Goal: Transaction & Acquisition: Purchase product/service

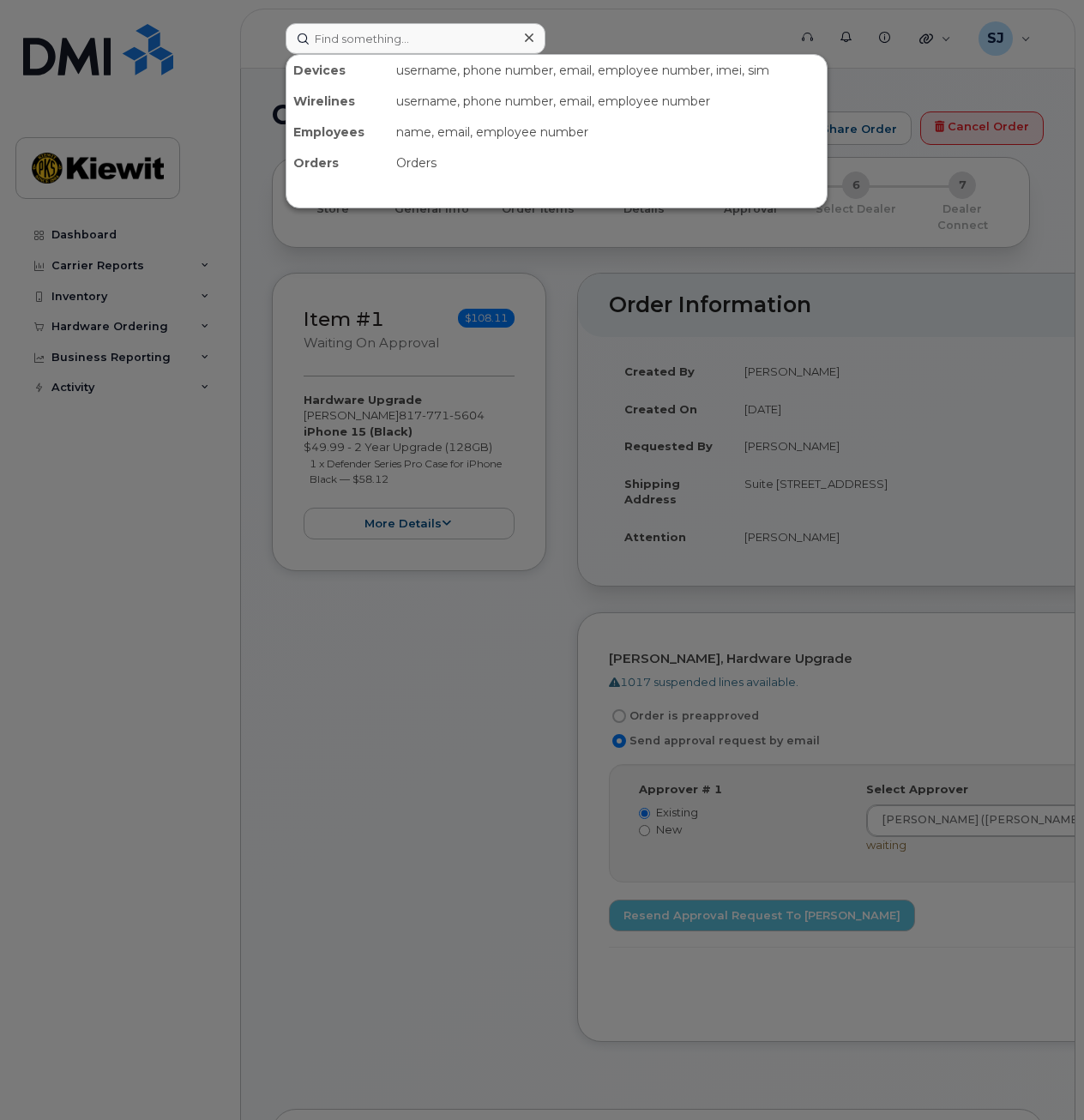
click at [406, 36] on input at bounding box center [415, 38] width 260 height 31
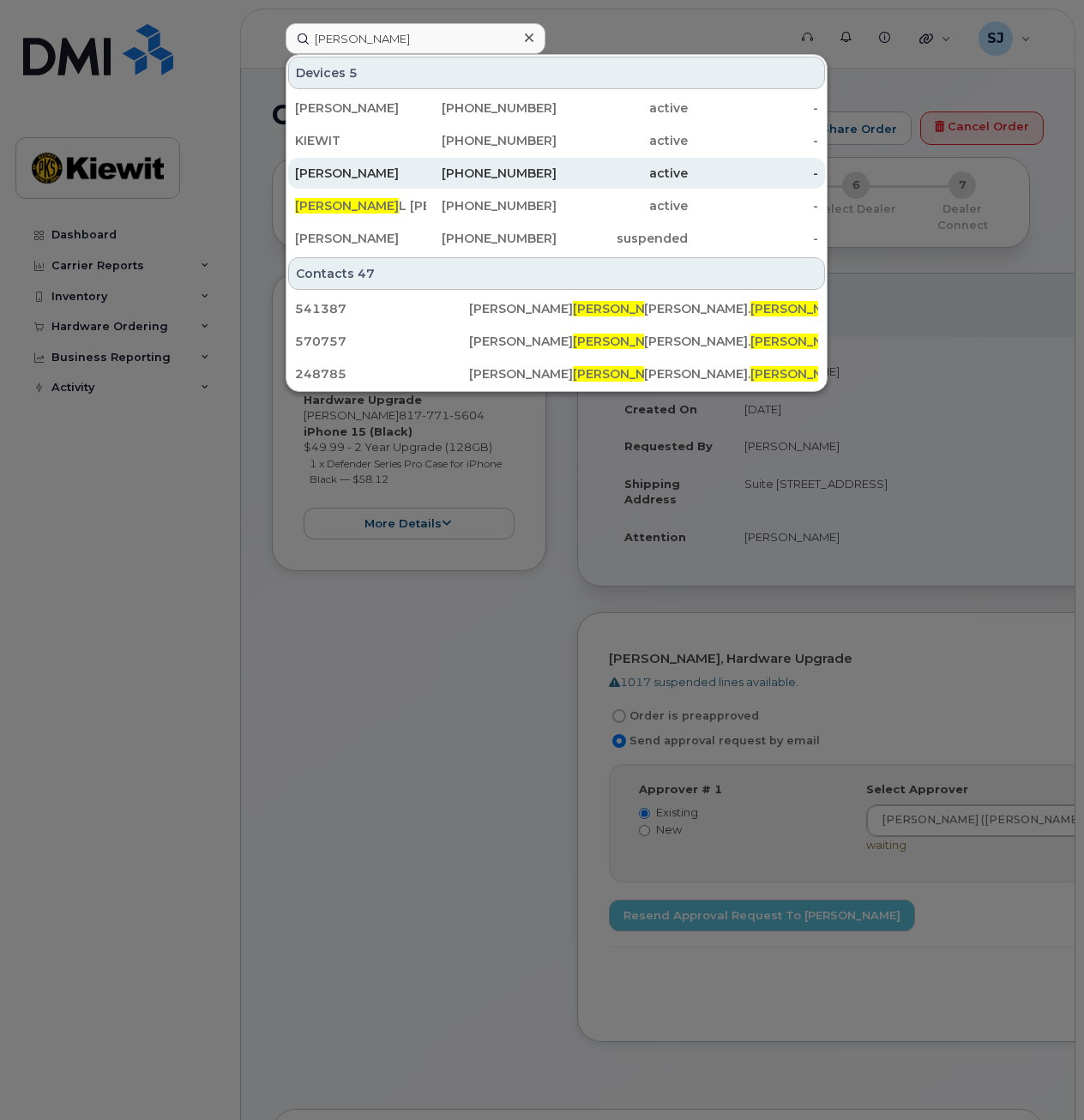
type input "marcia"
click at [400, 165] on div "[PERSON_NAME]" at bounding box center [361, 173] width 131 height 31
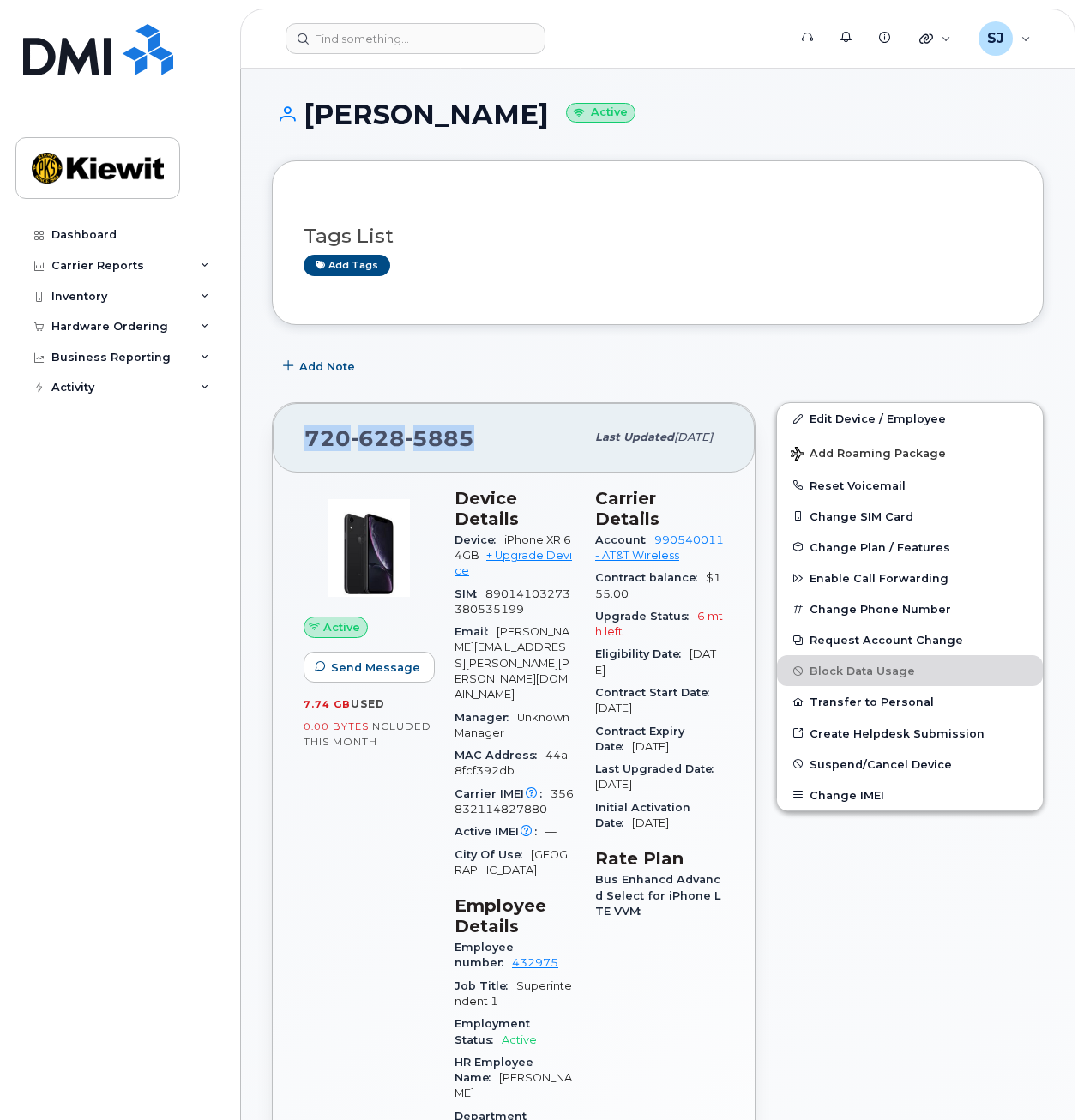
drag, startPoint x: 476, startPoint y: 435, endPoint x: 305, endPoint y: 443, distance: 171.2
click at [305, 443] on div "720 628 5885" at bounding box center [445, 438] width 281 height 36
drag, startPoint x: 305, startPoint y: 443, endPoint x: 332, endPoint y: 442, distance: 27.0
copy span "720 628 5885"
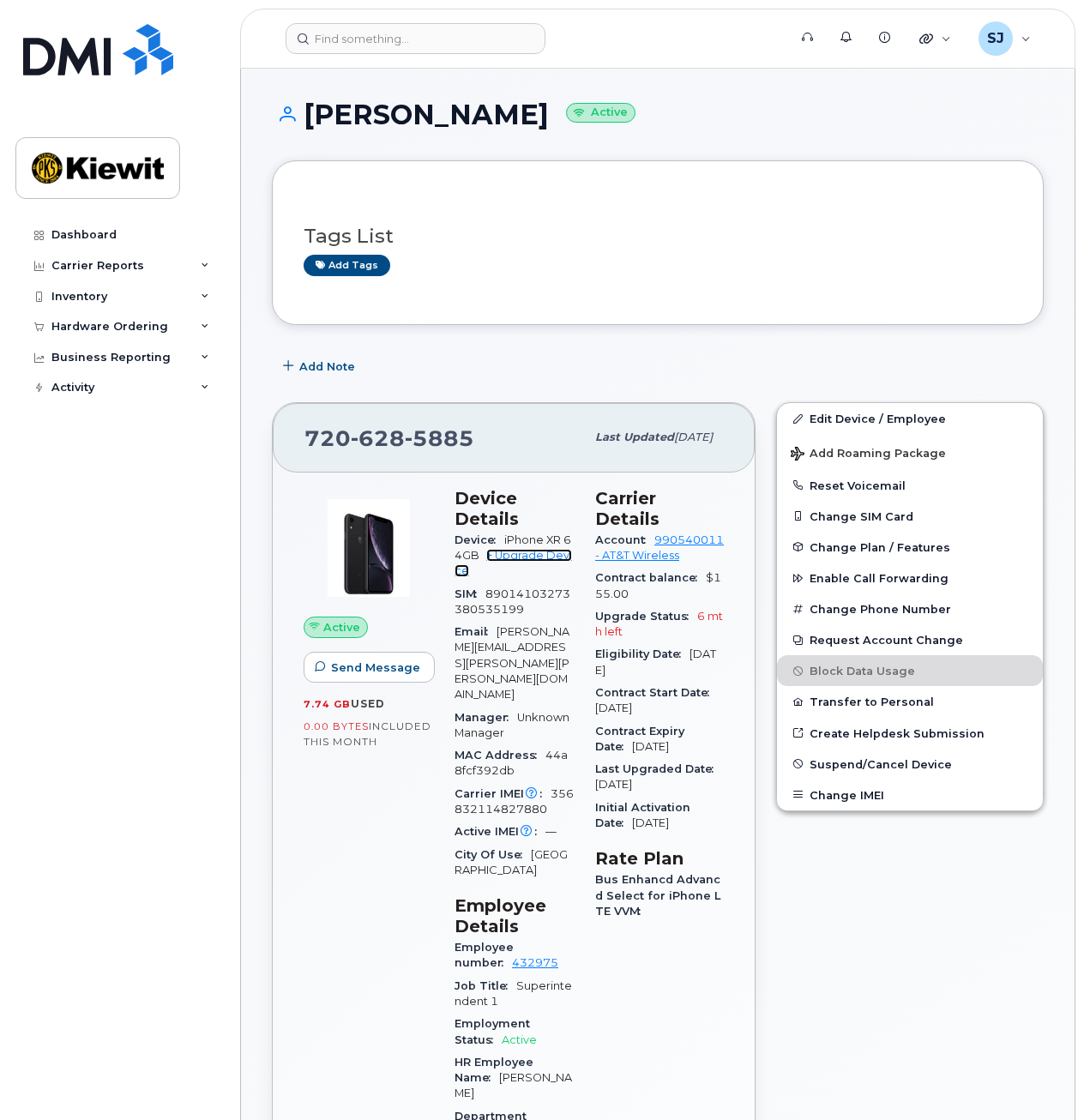
click at [507, 558] on link "+ Upgrade Device" at bounding box center [513, 563] width 118 height 28
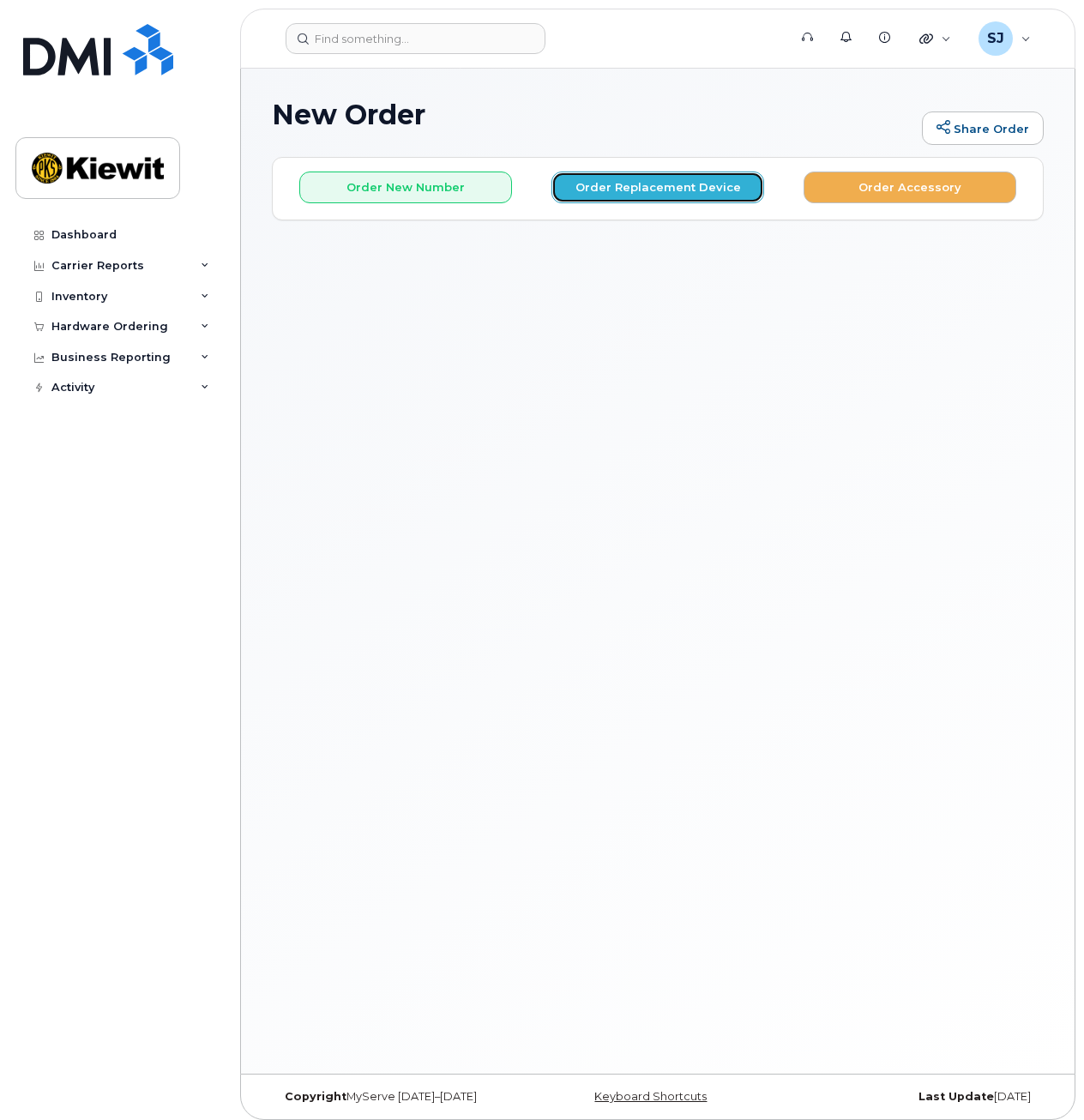
click at [690, 199] on button "Order Replacement Device" at bounding box center [659, 187] width 213 height 32
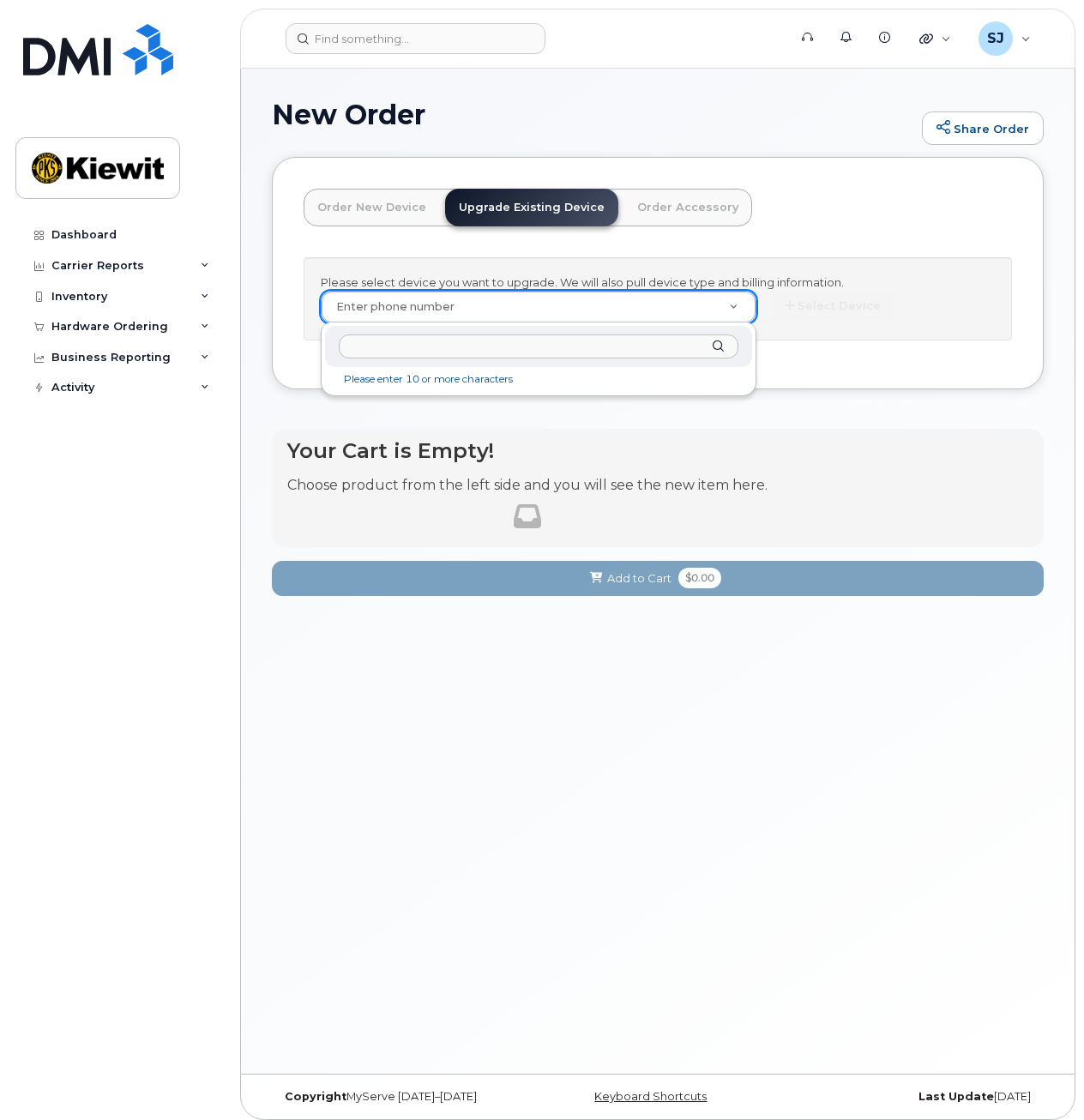
drag, startPoint x: 557, startPoint y: 305, endPoint x: 508, endPoint y: 346, distance: 63.9
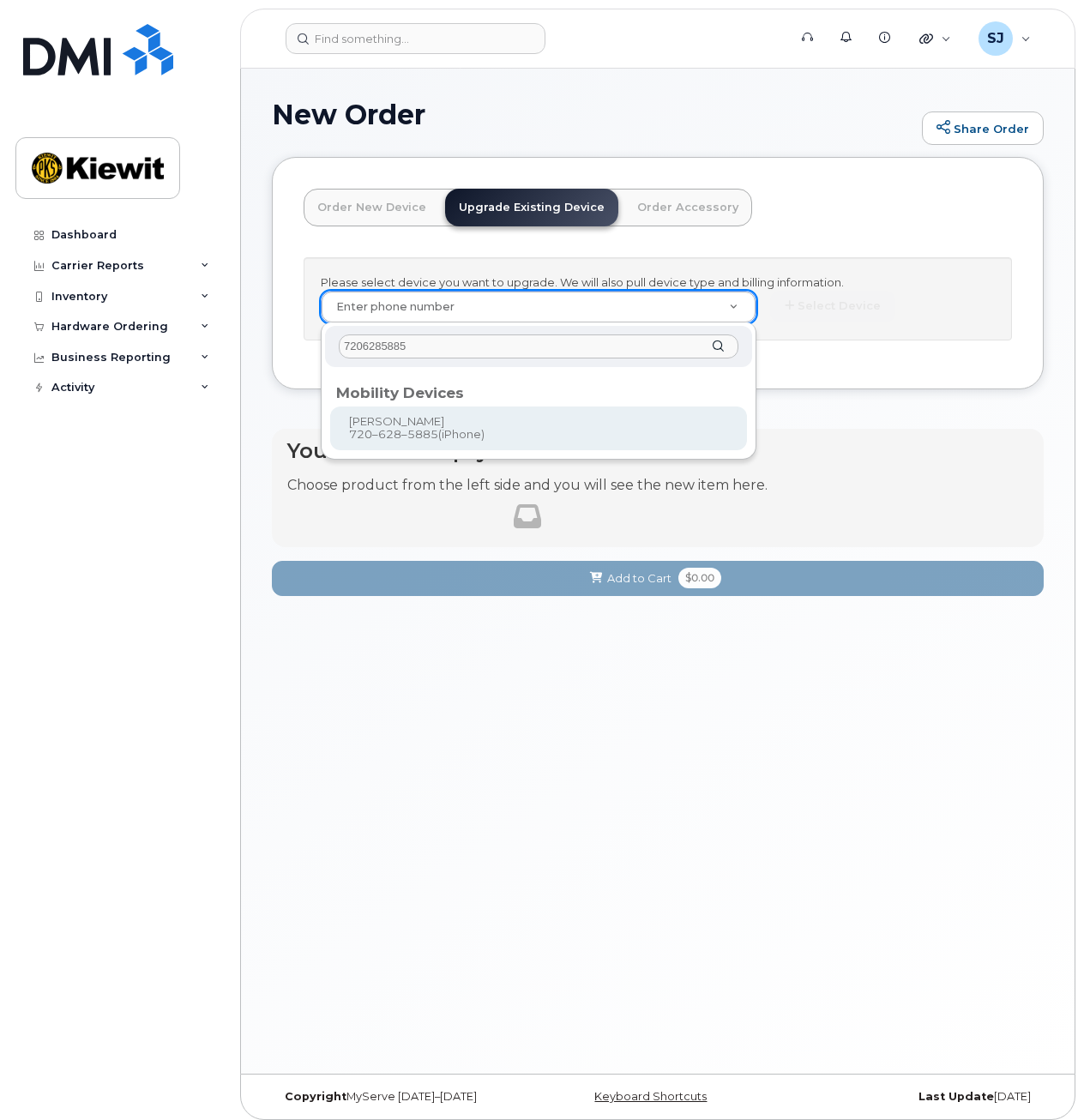
type input "7206285885"
type input "1120583"
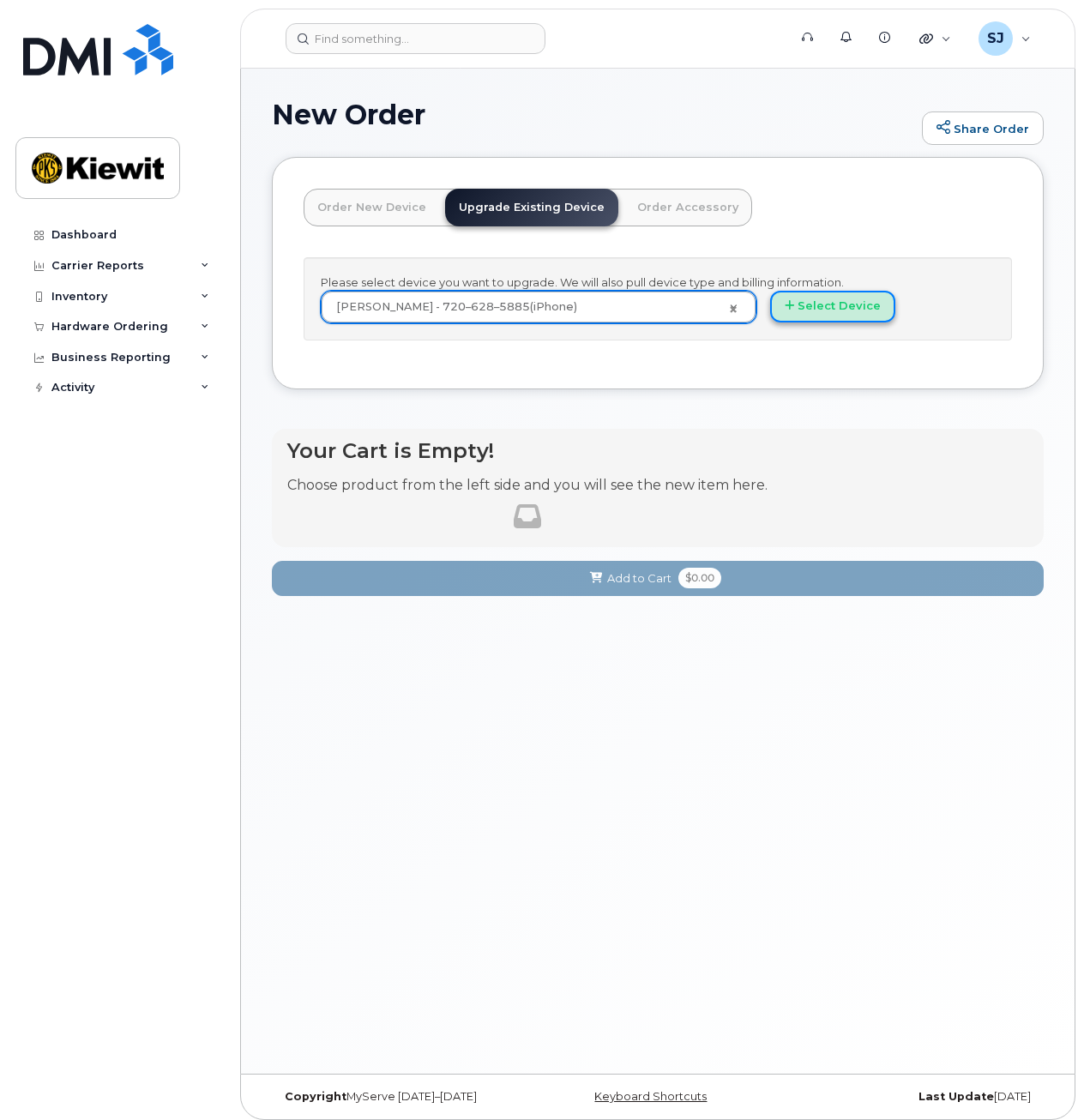
click at [793, 314] on button "Select Device" at bounding box center [833, 306] width 125 height 32
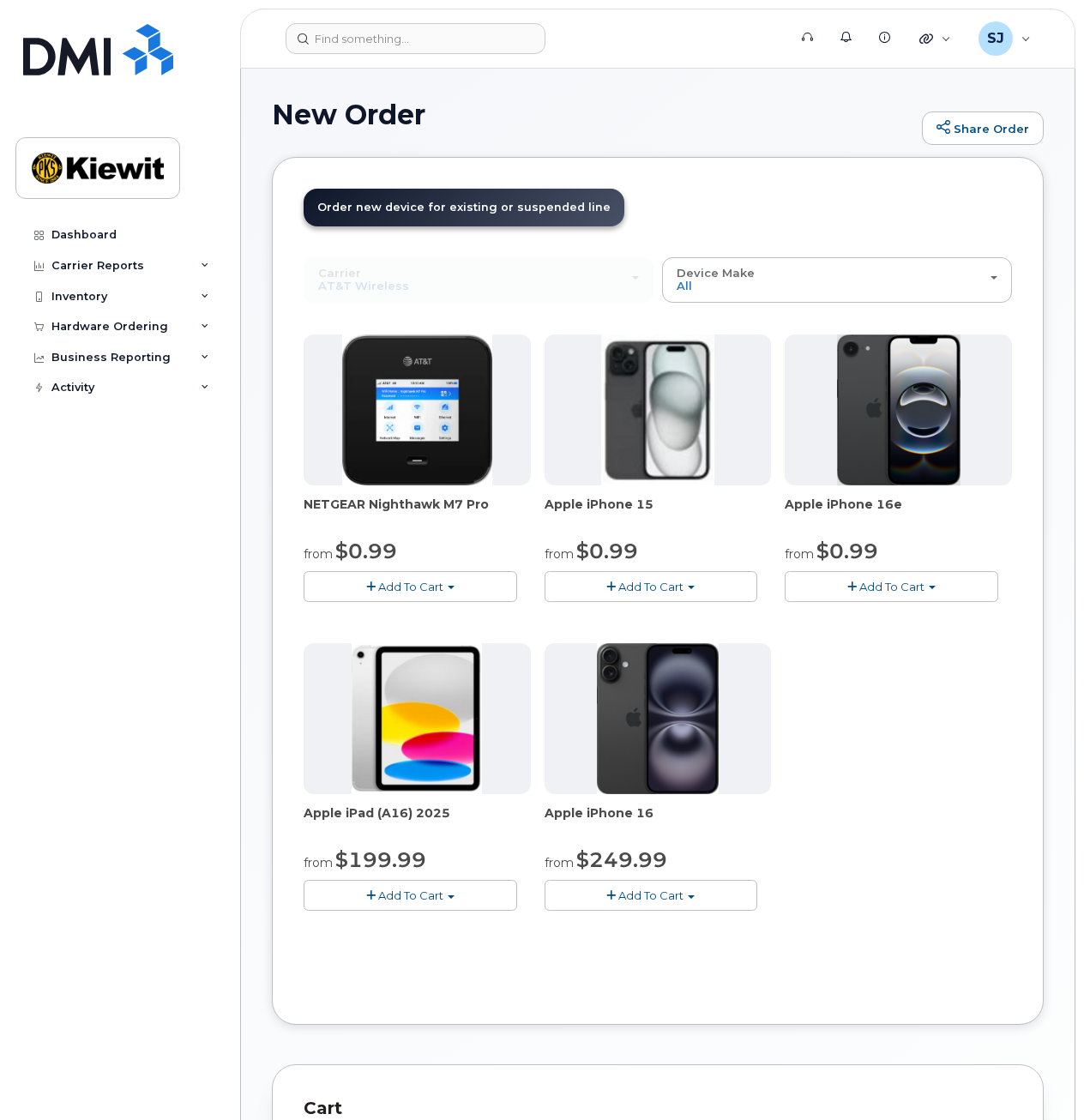
click at [665, 594] on button "Add To Cart" at bounding box center [651, 585] width 213 height 30
click at [649, 620] on link "$0.99 - 2 Year Upgrade (128GB)" at bounding box center [657, 619] width 215 height 22
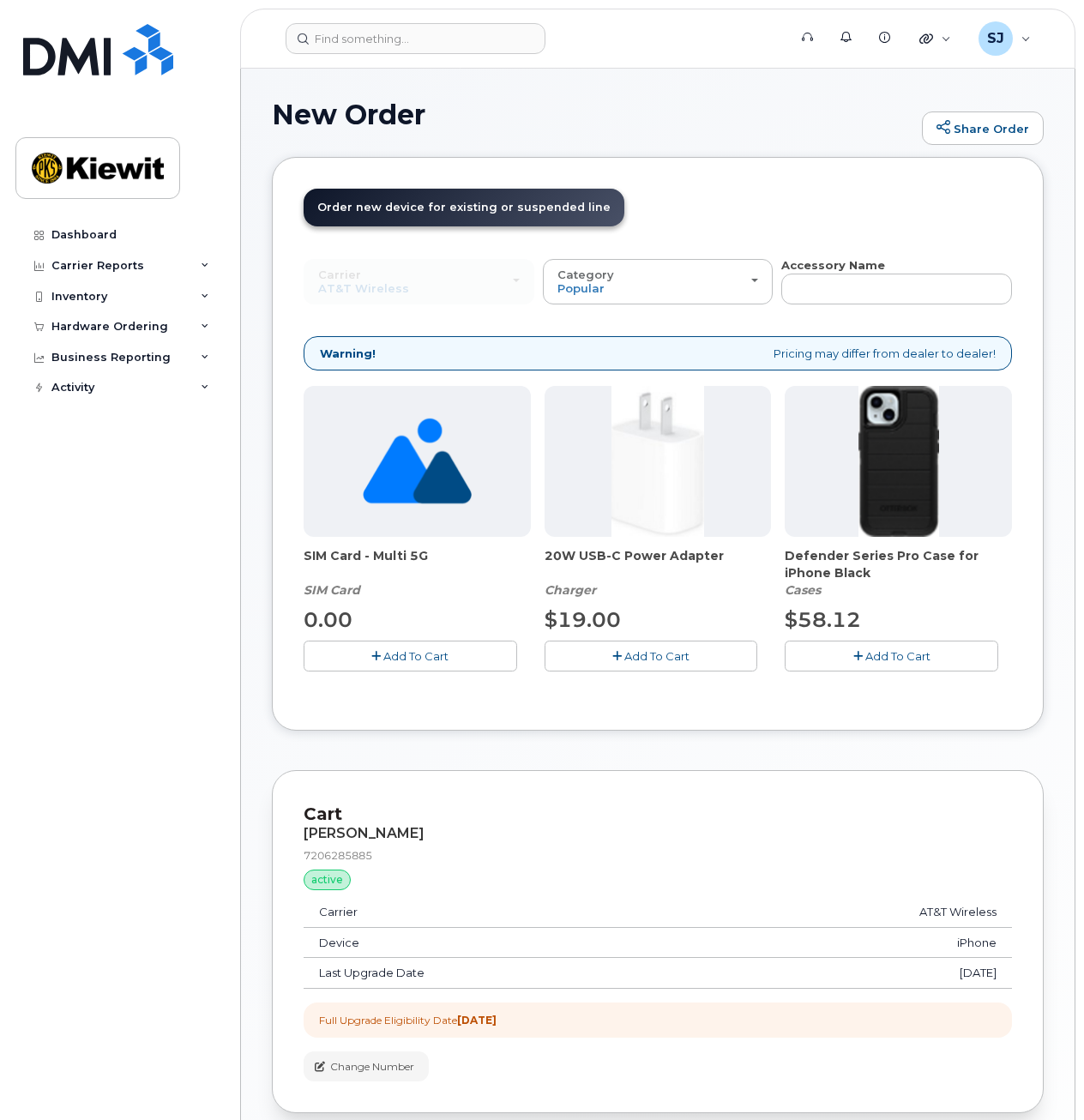
click at [838, 651] on button "Add To Cart" at bounding box center [892, 655] width 213 height 30
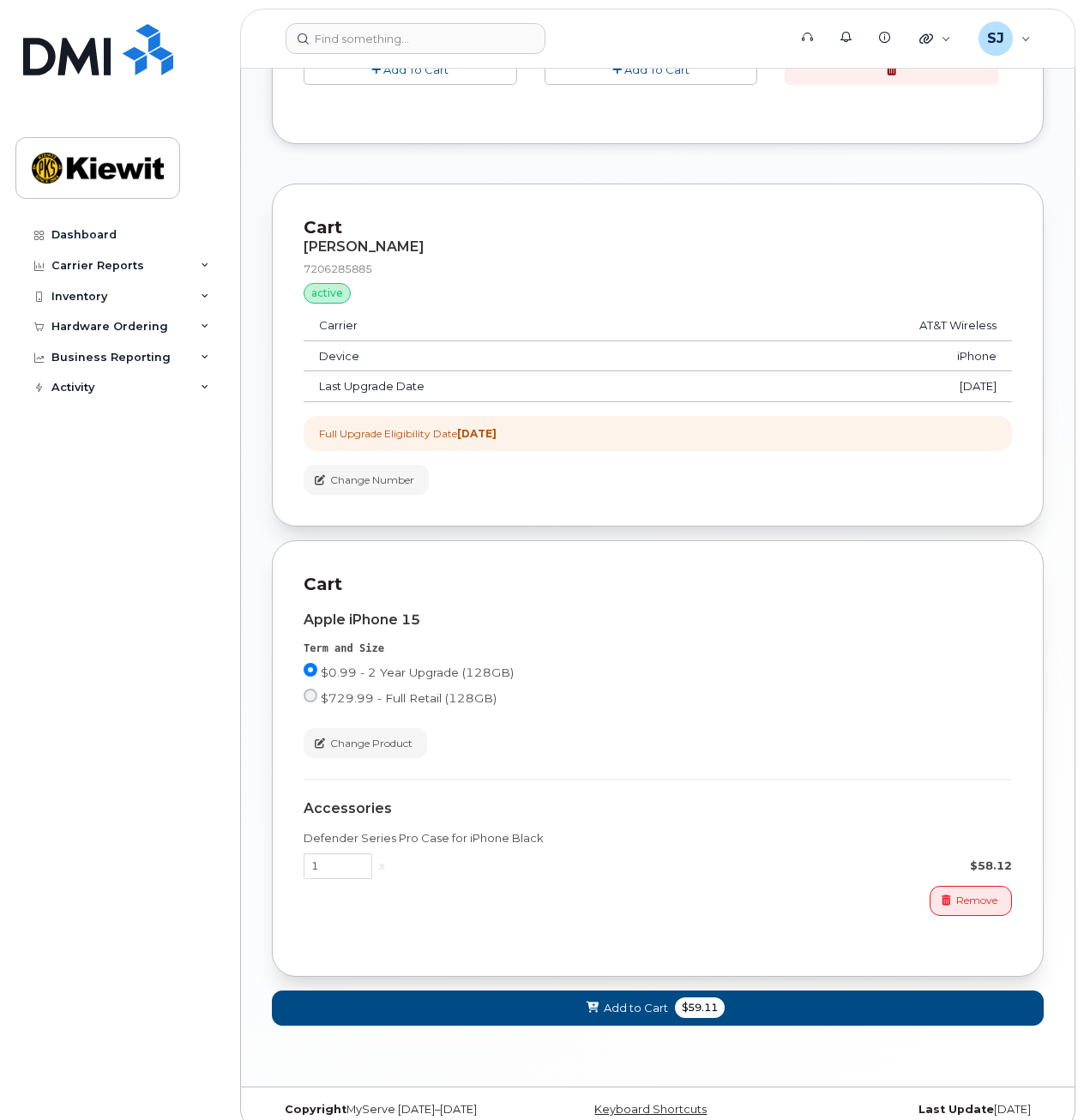
scroll to position [608, 0]
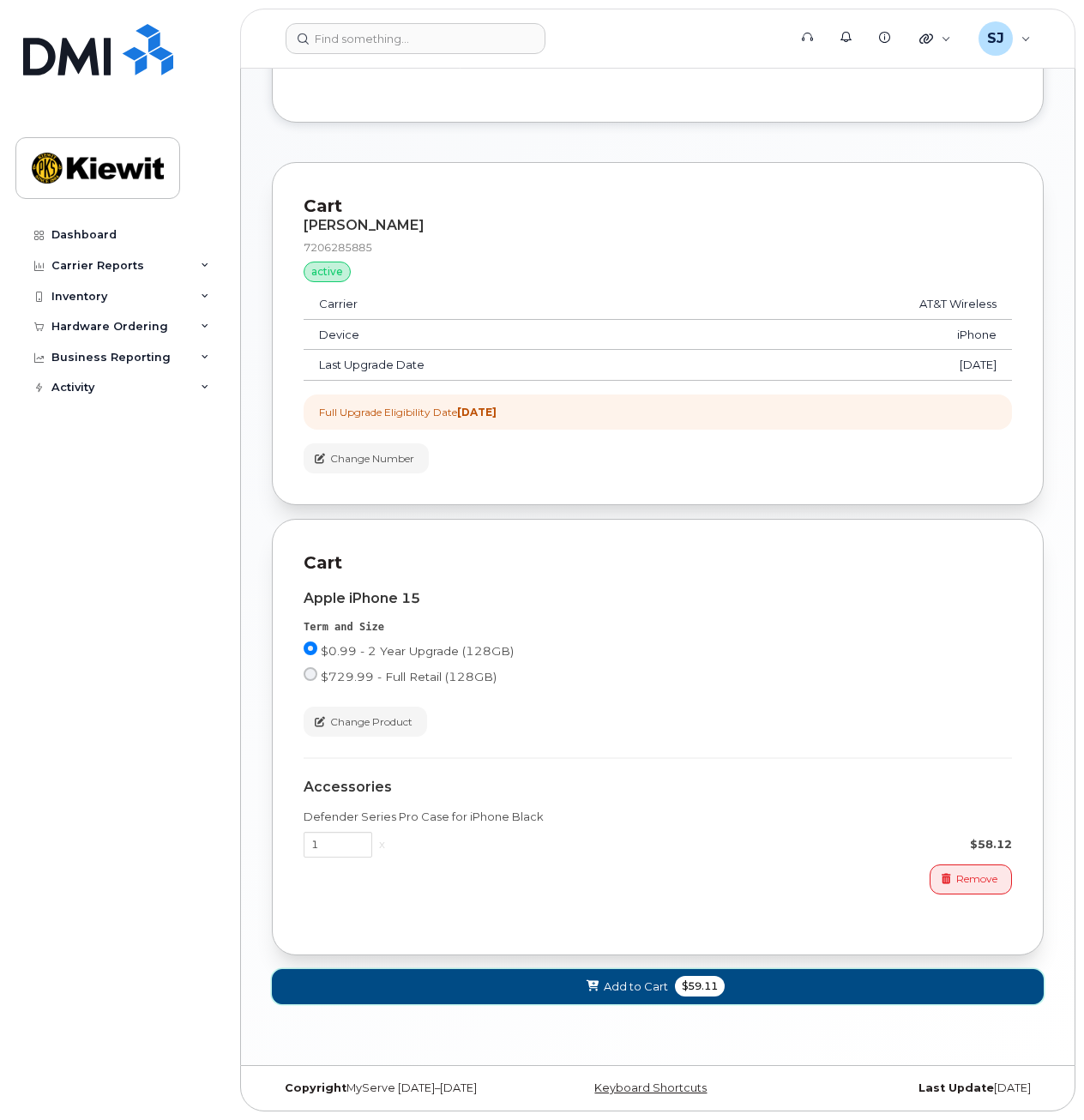
click at [645, 990] on span "Add to Cart" at bounding box center [636, 987] width 65 height 16
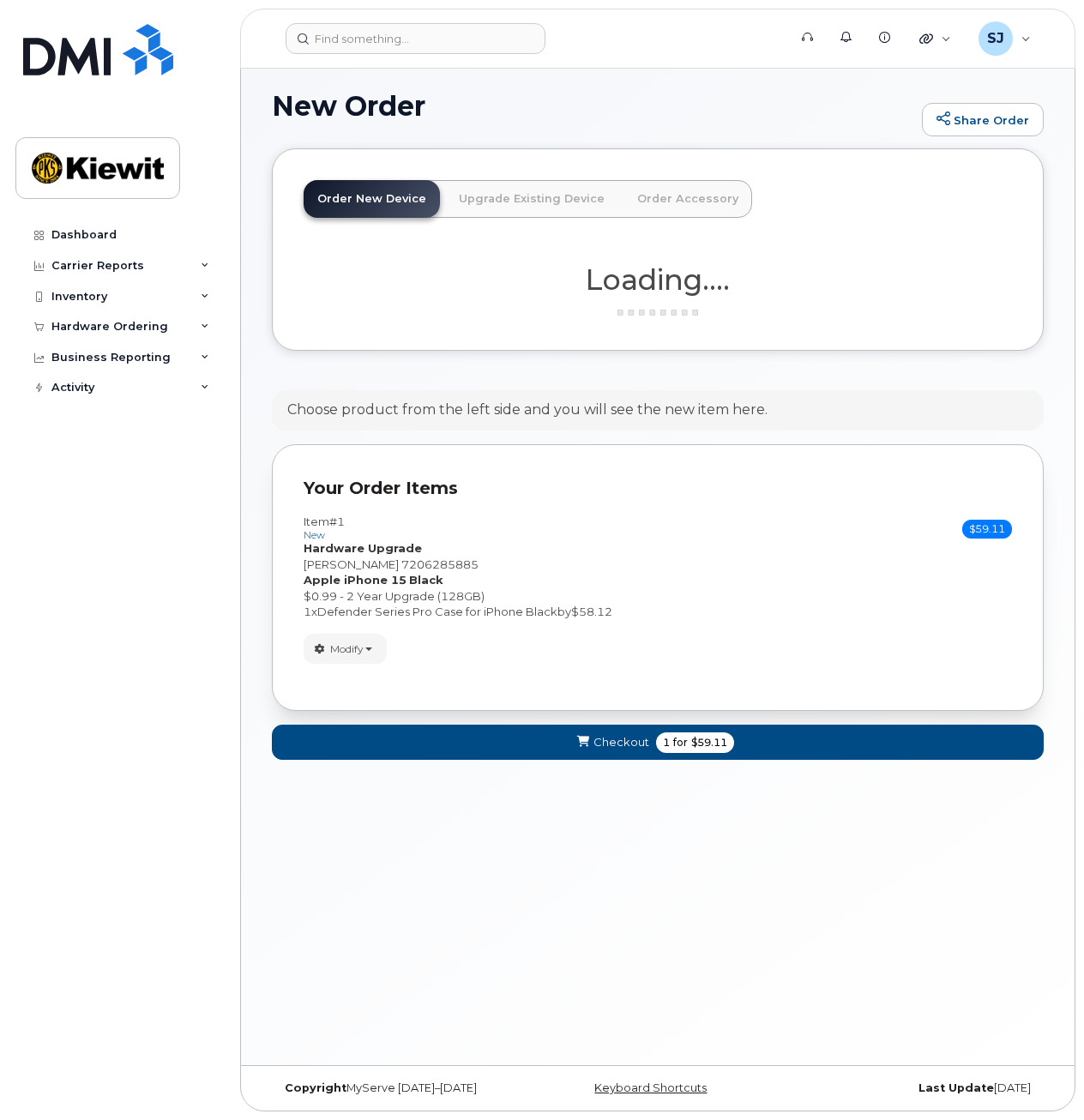
scroll to position [416, 0]
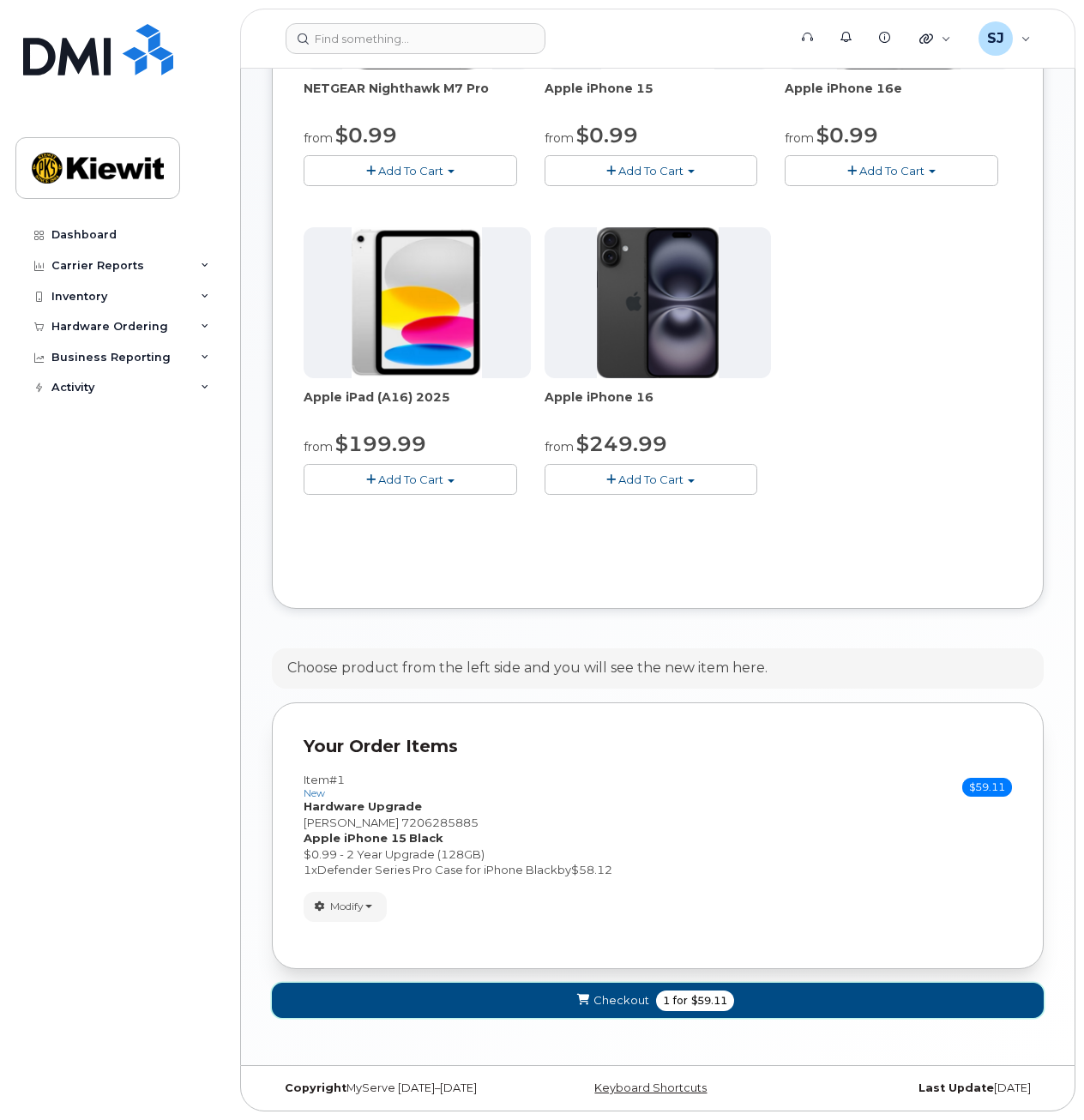
click at [620, 993] on span "Checkout" at bounding box center [621, 1001] width 56 height 16
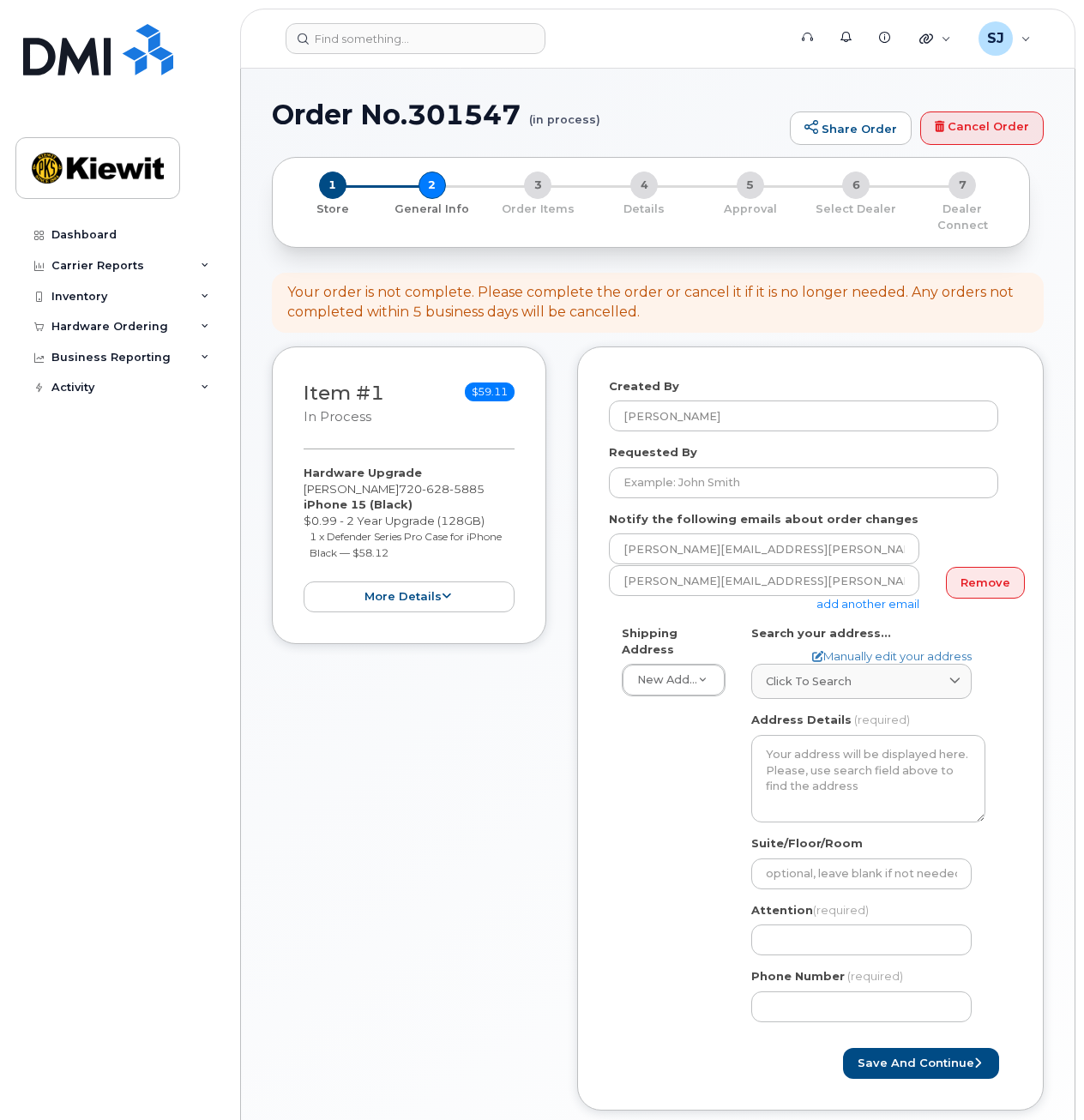
select select
click at [680, 467] on input "Requested By" at bounding box center [804, 483] width 390 height 31
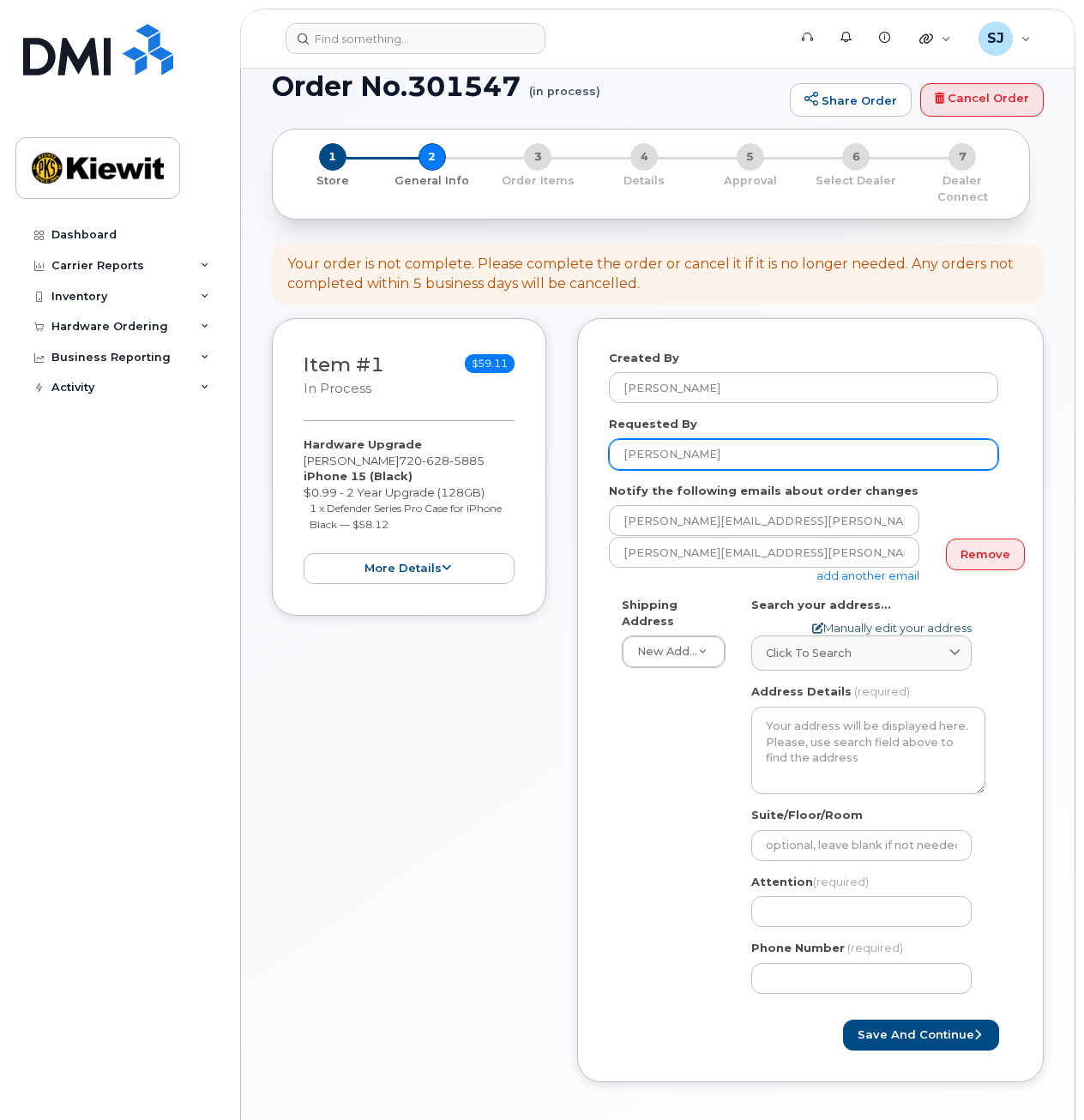
scroll to position [29, 0]
type input "[PERSON_NAME]"
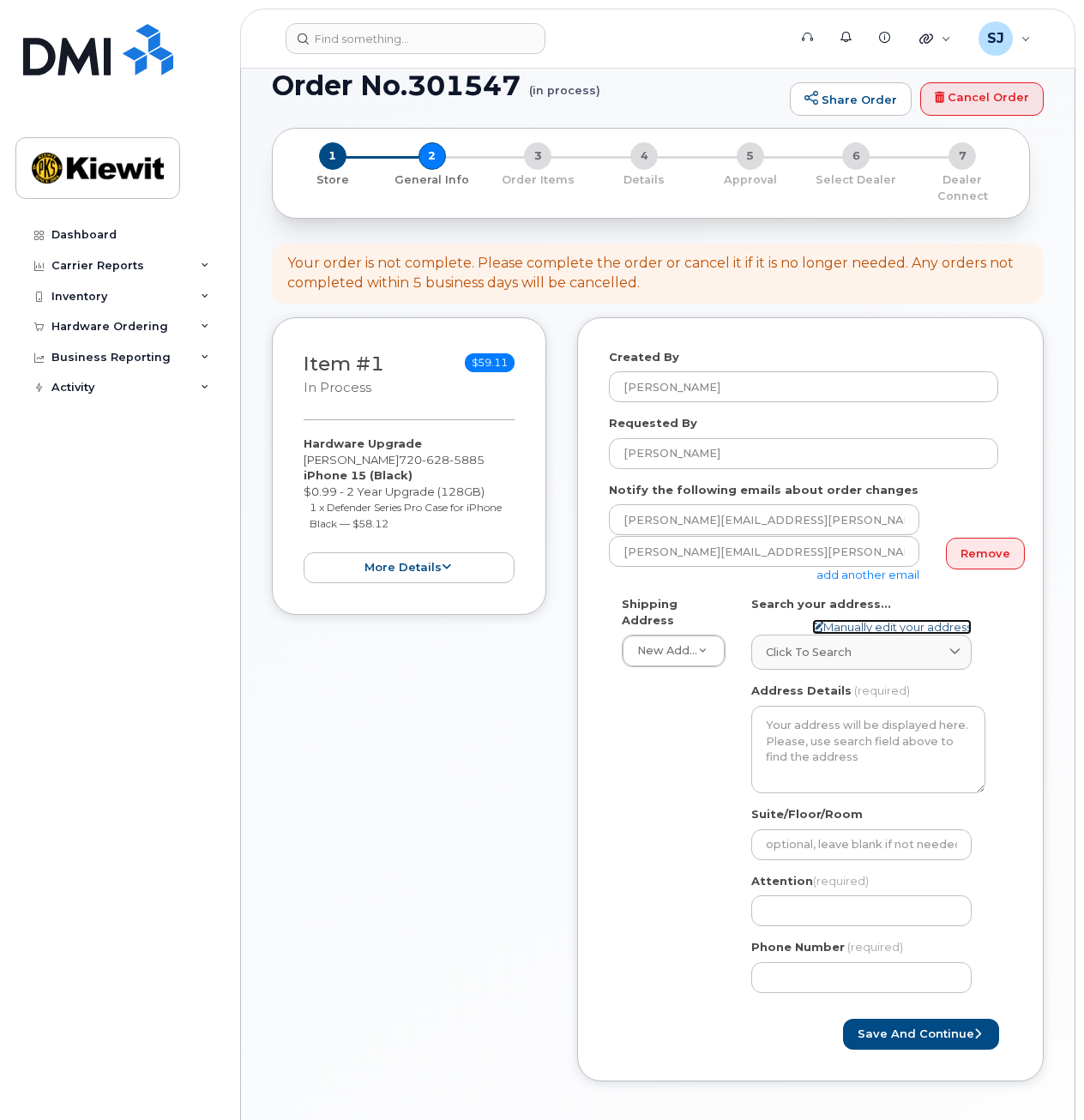
click at [827, 619] on link "Manually edit your address" at bounding box center [892, 627] width 159 height 16
select select
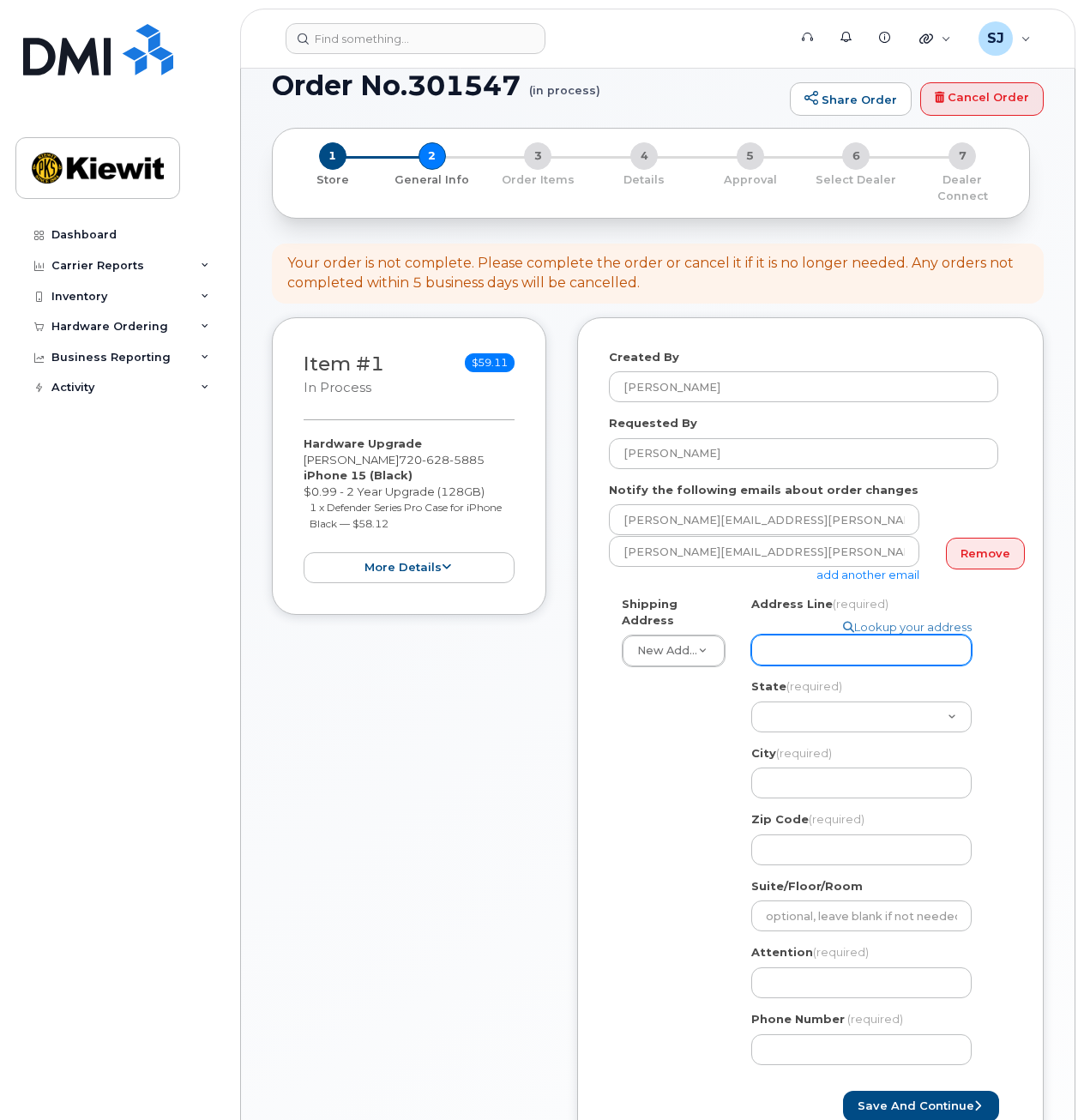
click at [817, 635] on input "Address Line (required)" at bounding box center [862, 650] width 220 height 31
select select
type input "1"
select select
type input "14"
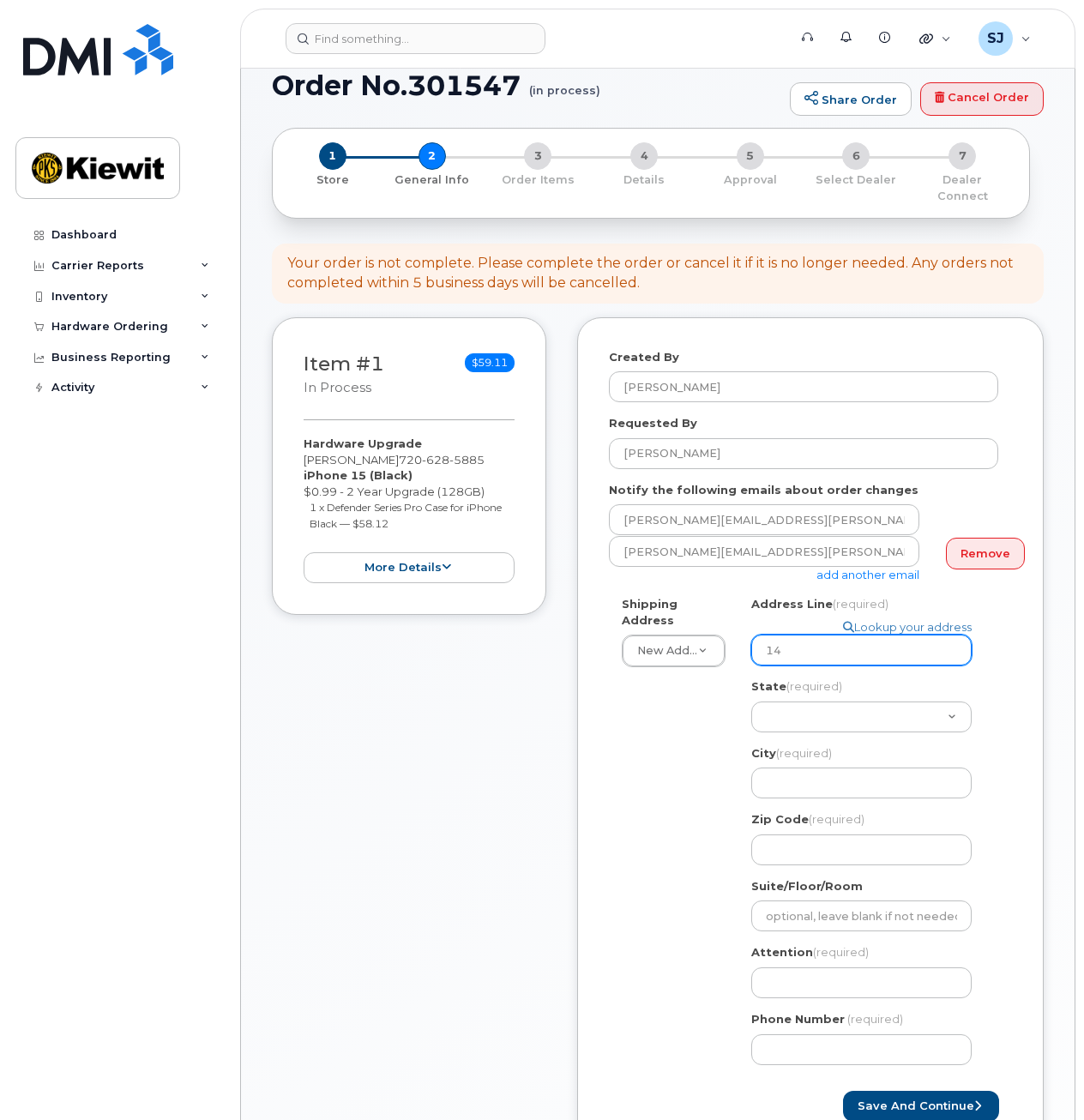
select select
type input "146"
select select
type input "1466"
select select
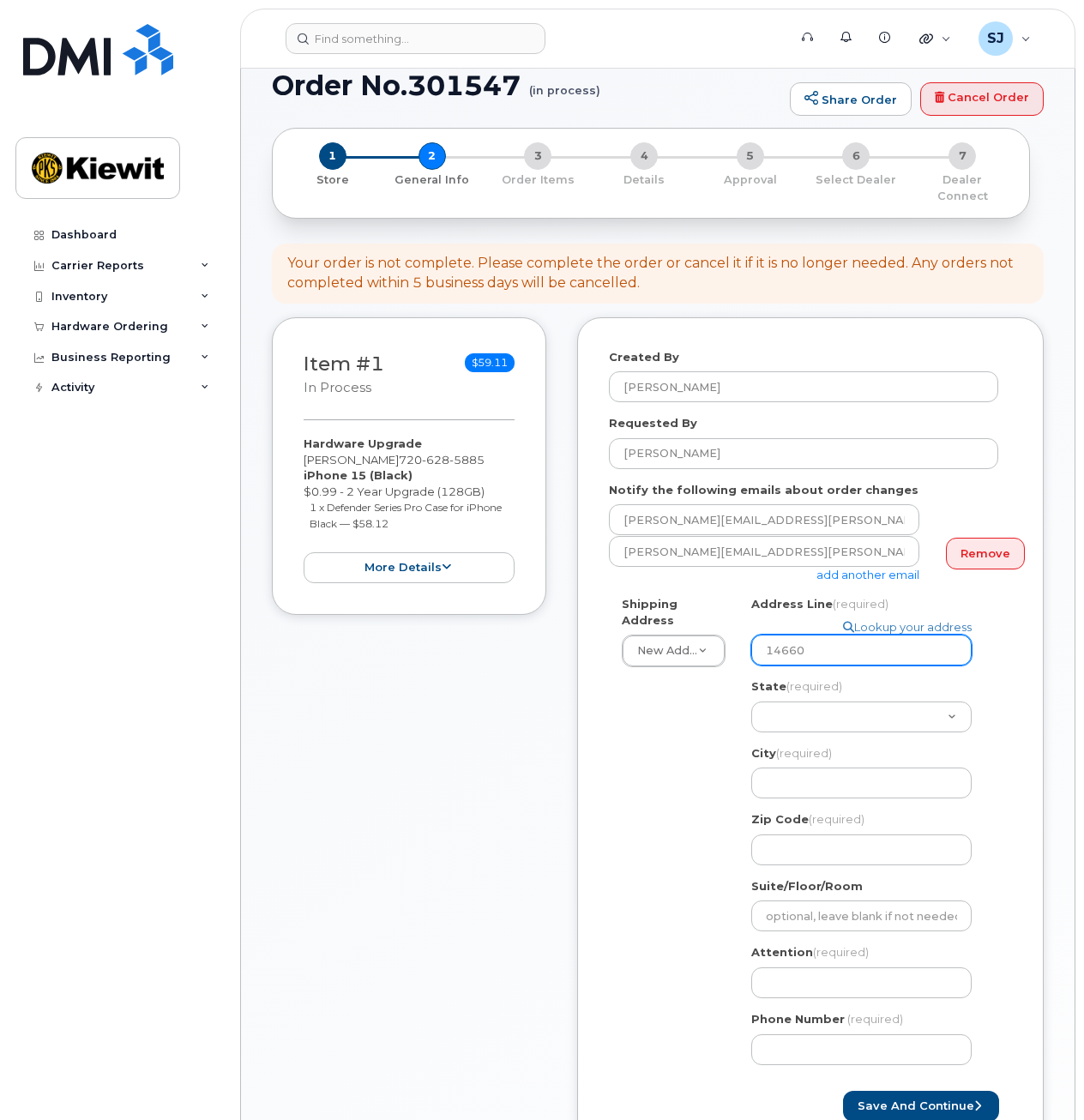
type input "14660"
select select
type input "14660 D"
select select
type input "14660 Di"
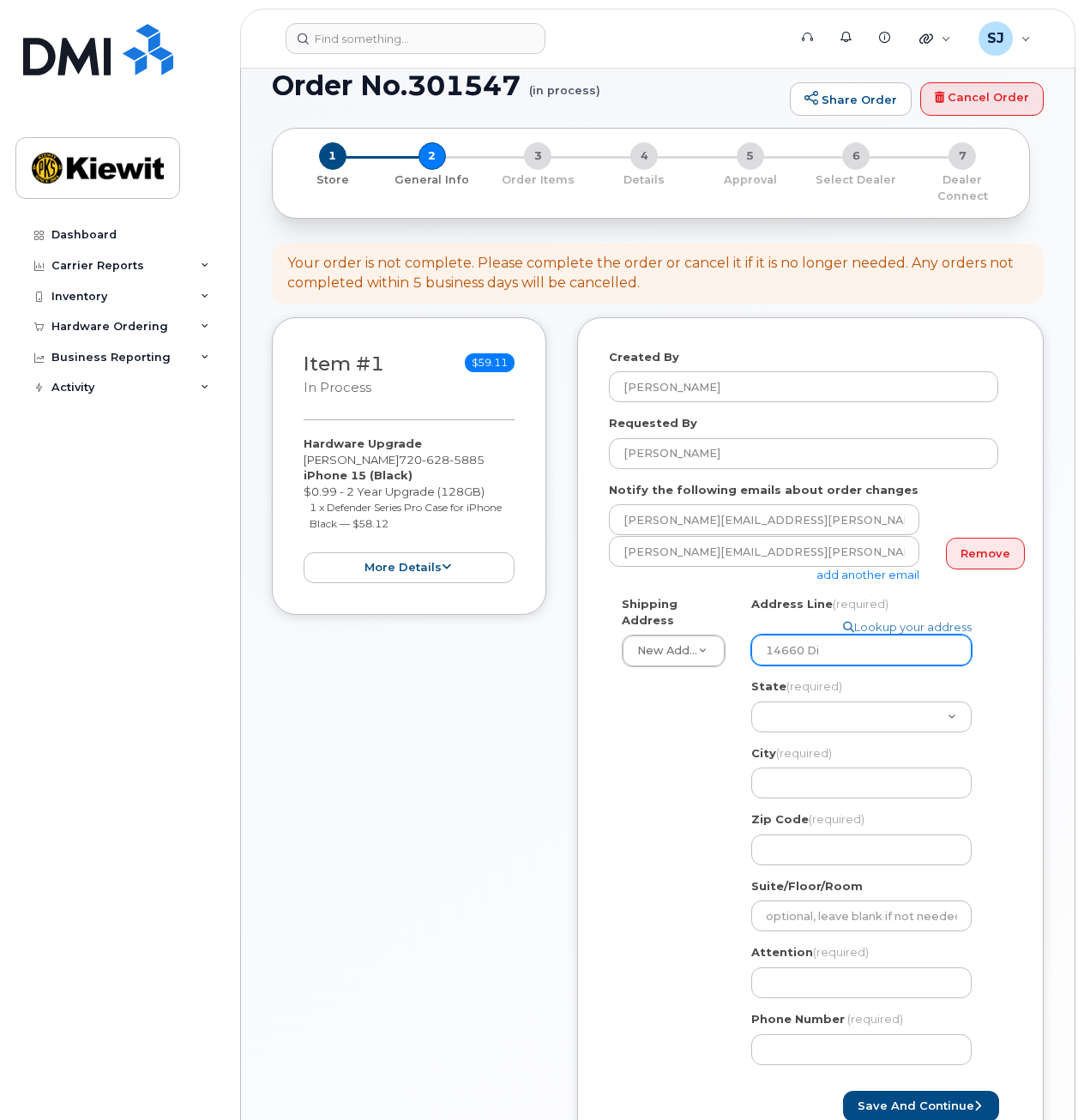
select select
type input "14660 Dix"
select select
type input "14660 Dixi"
select select
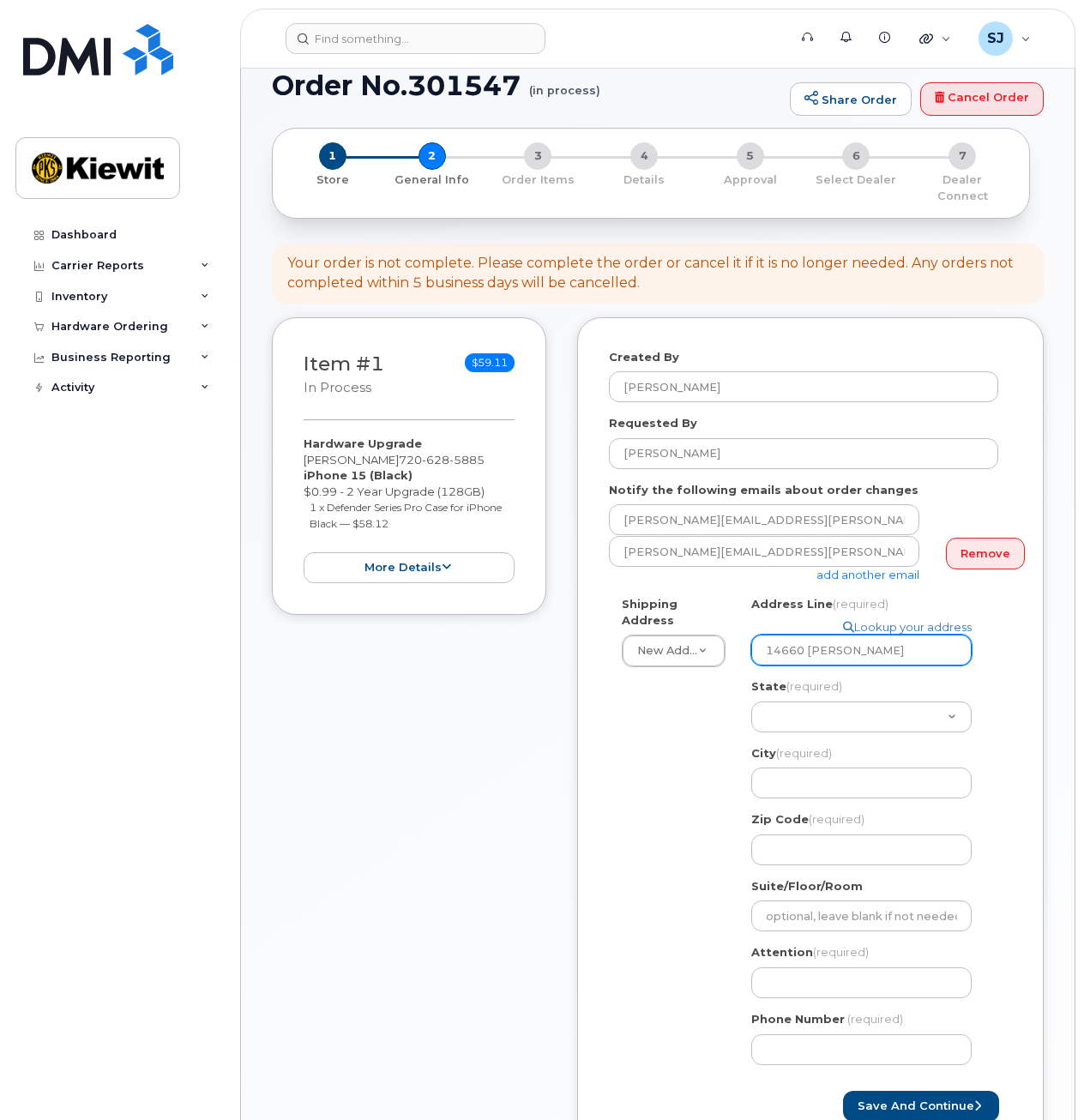
type input "14660 Dixie"
select select
type input "14660 Dixie H"
select select
type input "14660 Dixie Hw"
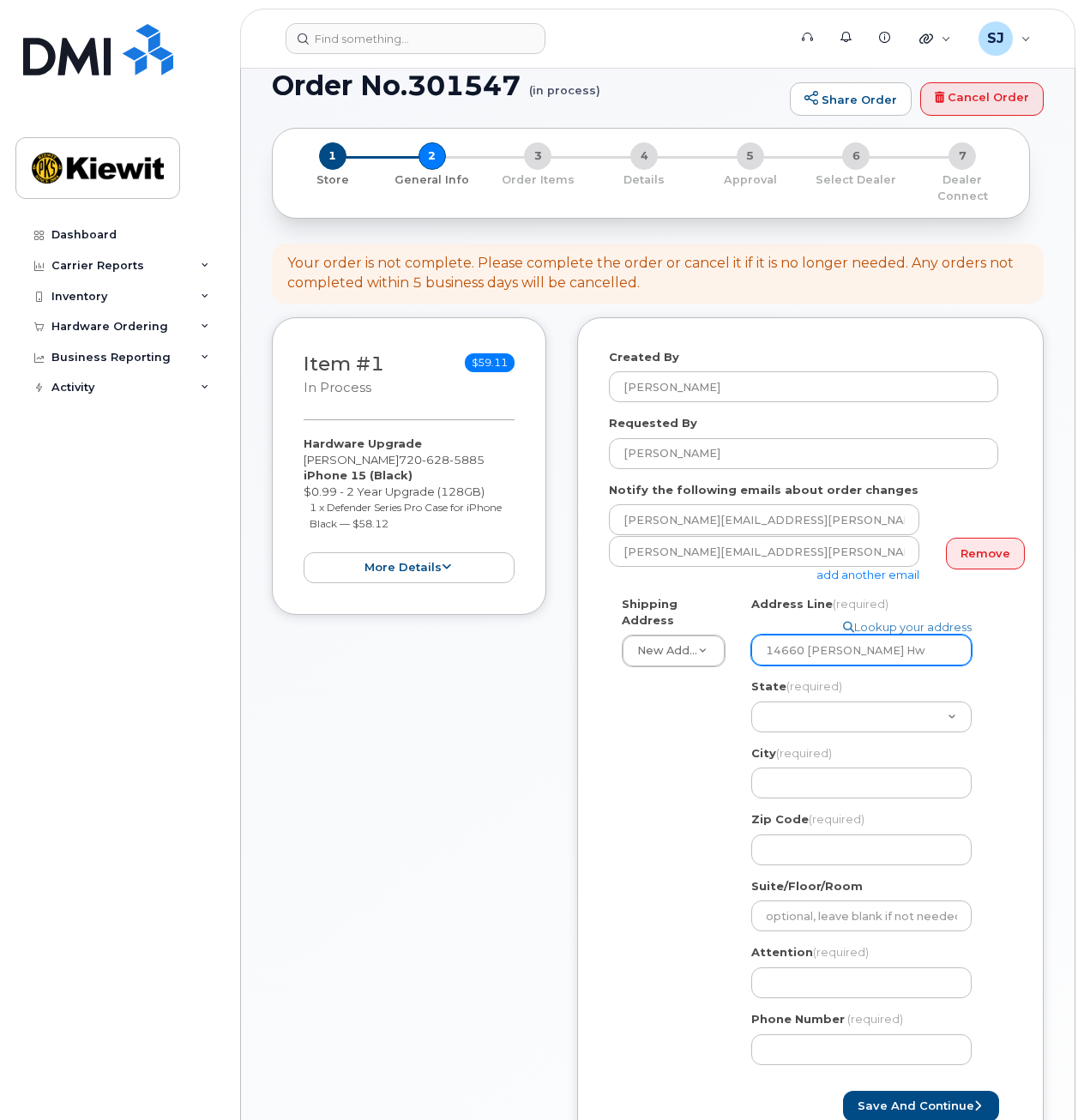
select select
type input "14660 Dixie Hwy"
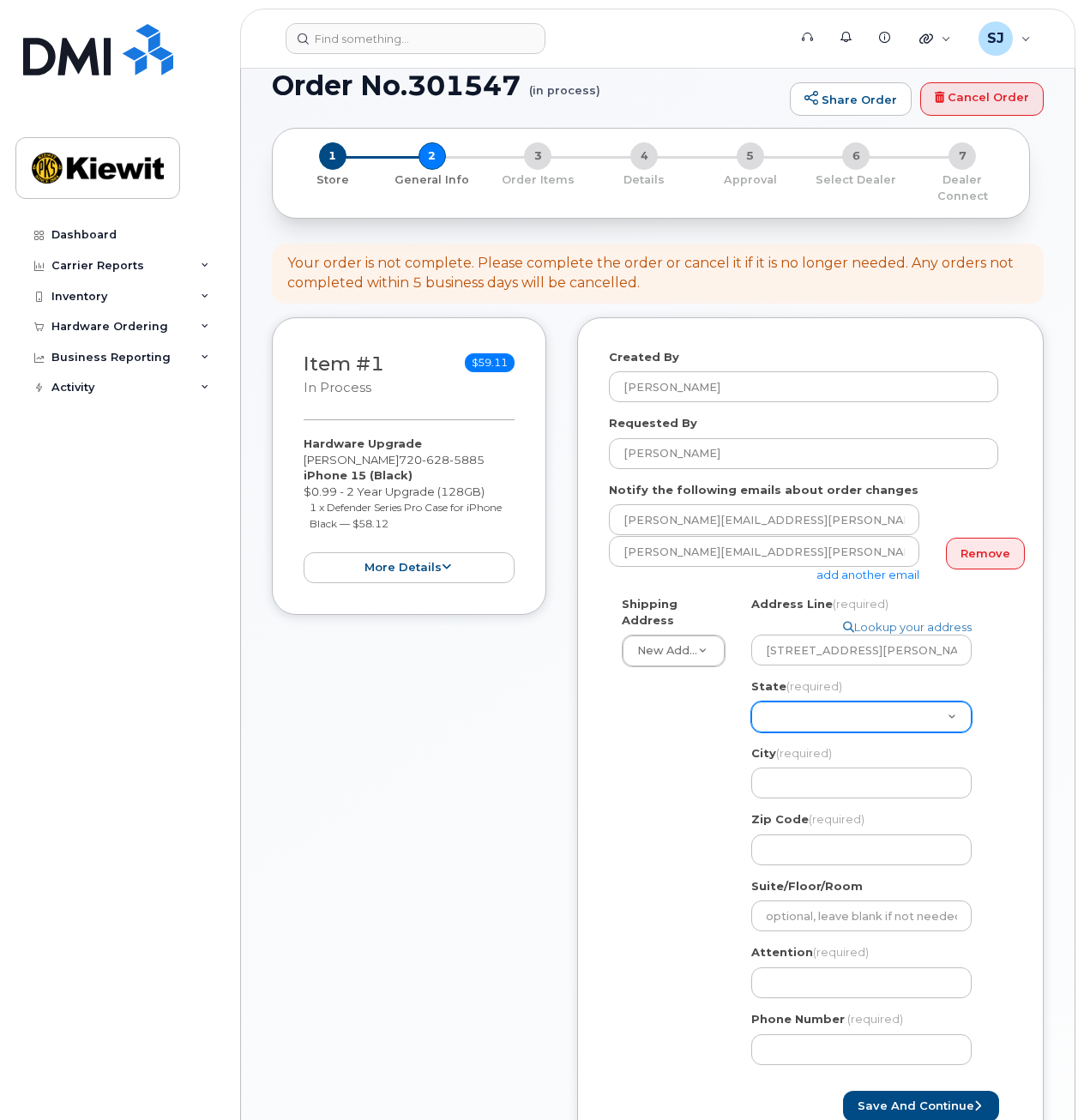
click at [813, 701] on select "Alabama Alaska American Samoa Arizona Arkansas California Colorado Connecticut …" at bounding box center [862, 717] width 220 height 31
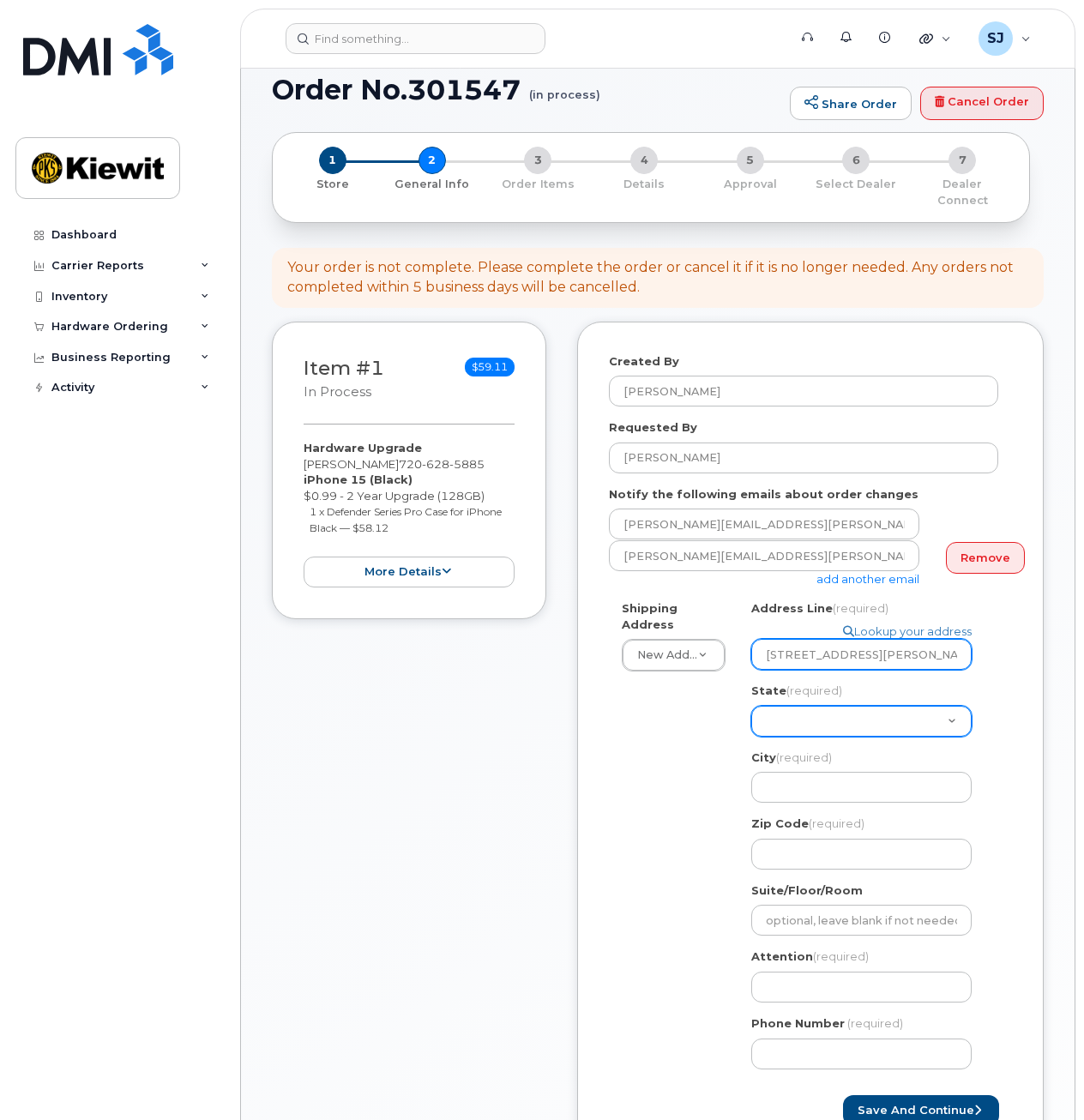
scroll to position [24, 0]
click at [811, 707] on select "Alabama Alaska American Samoa Arizona Arkansas California Colorado Connecticut …" at bounding box center [862, 722] width 220 height 31
select select "KY"
click at [752, 707] on select "Alabama Alaska American Samoa Arizona Arkansas California Colorado Connecticut …" at bounding box center [862, 722] width 220 height 31
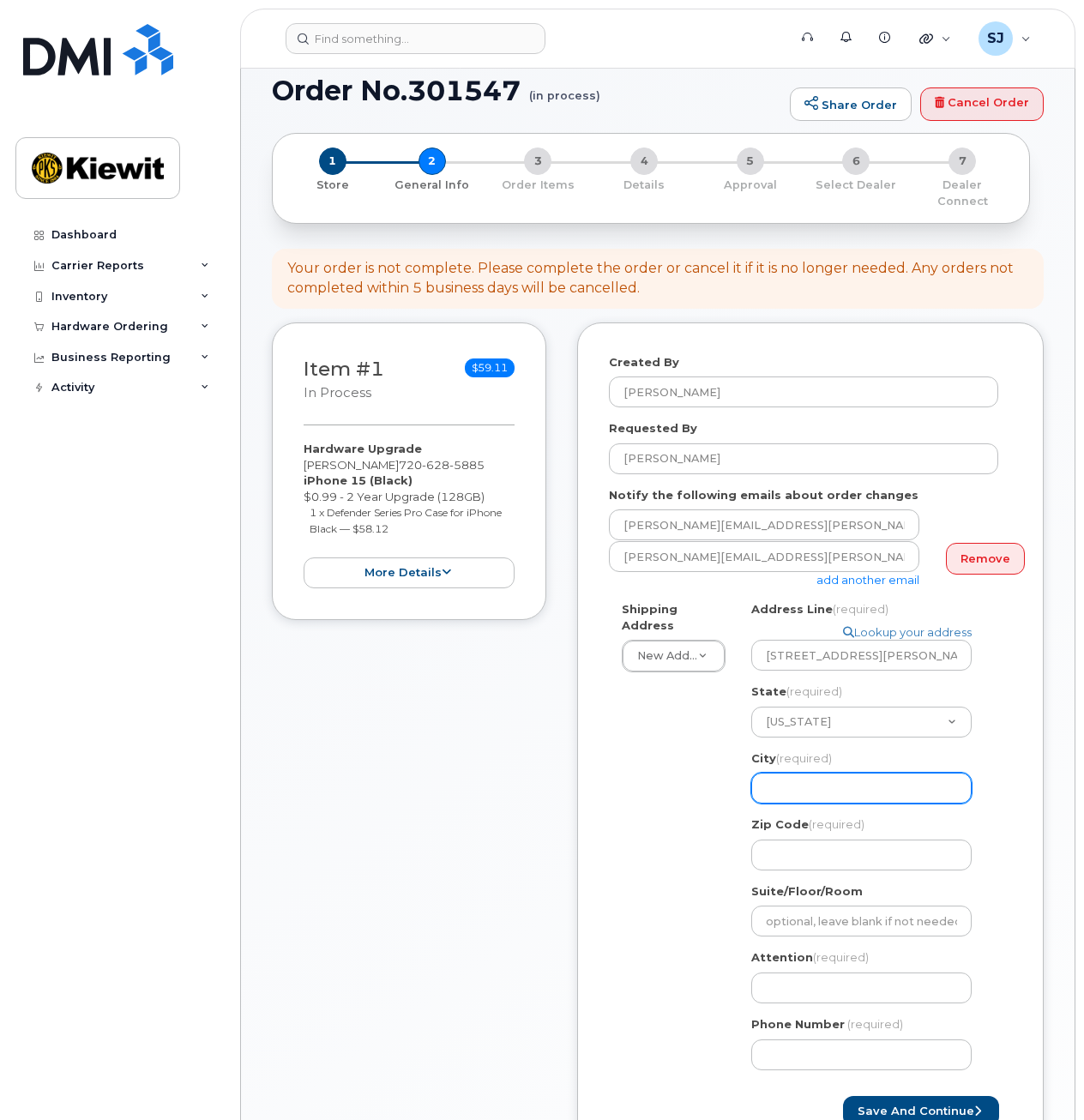
click at [804, 773] on input "City (required)" at bounding box center [862, 789] width 220 height 31
select select
type input "L"
select select
type input "Lo"
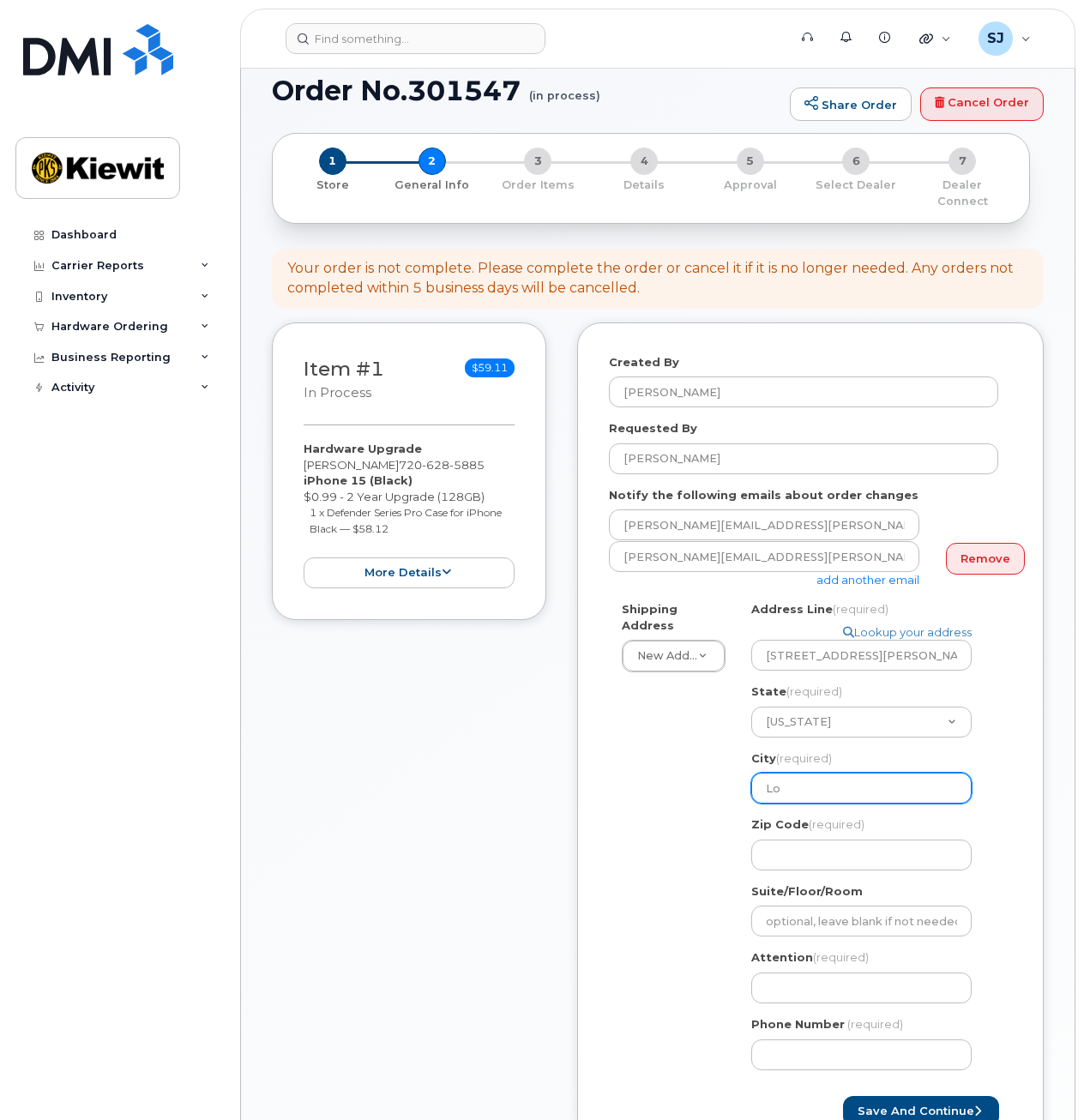
select select
type input "Lou"
select select
type input "Loui"
select select
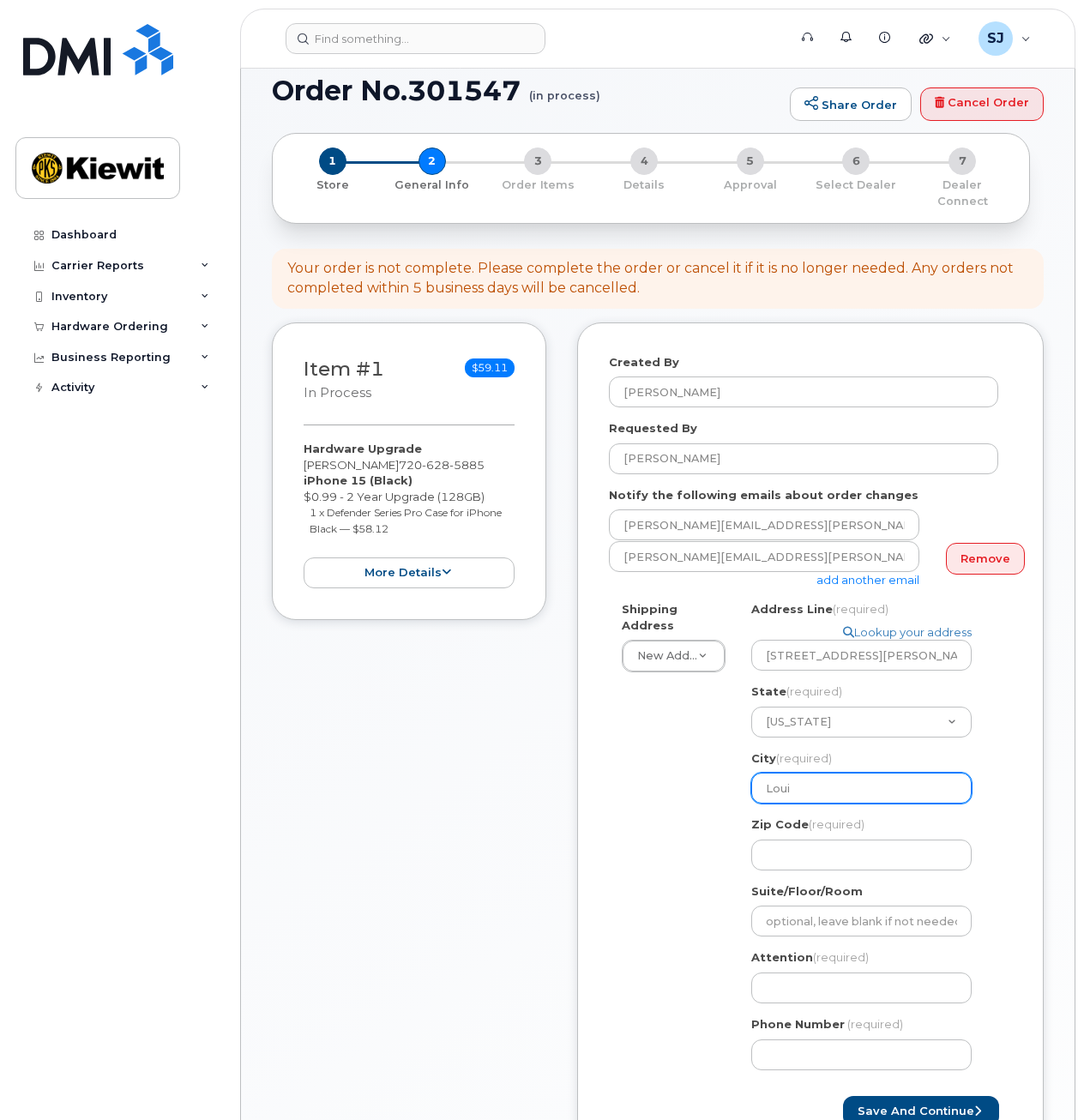
type input "Louis"
select select
type input "Louisv"
select select
type input "Louisvi"
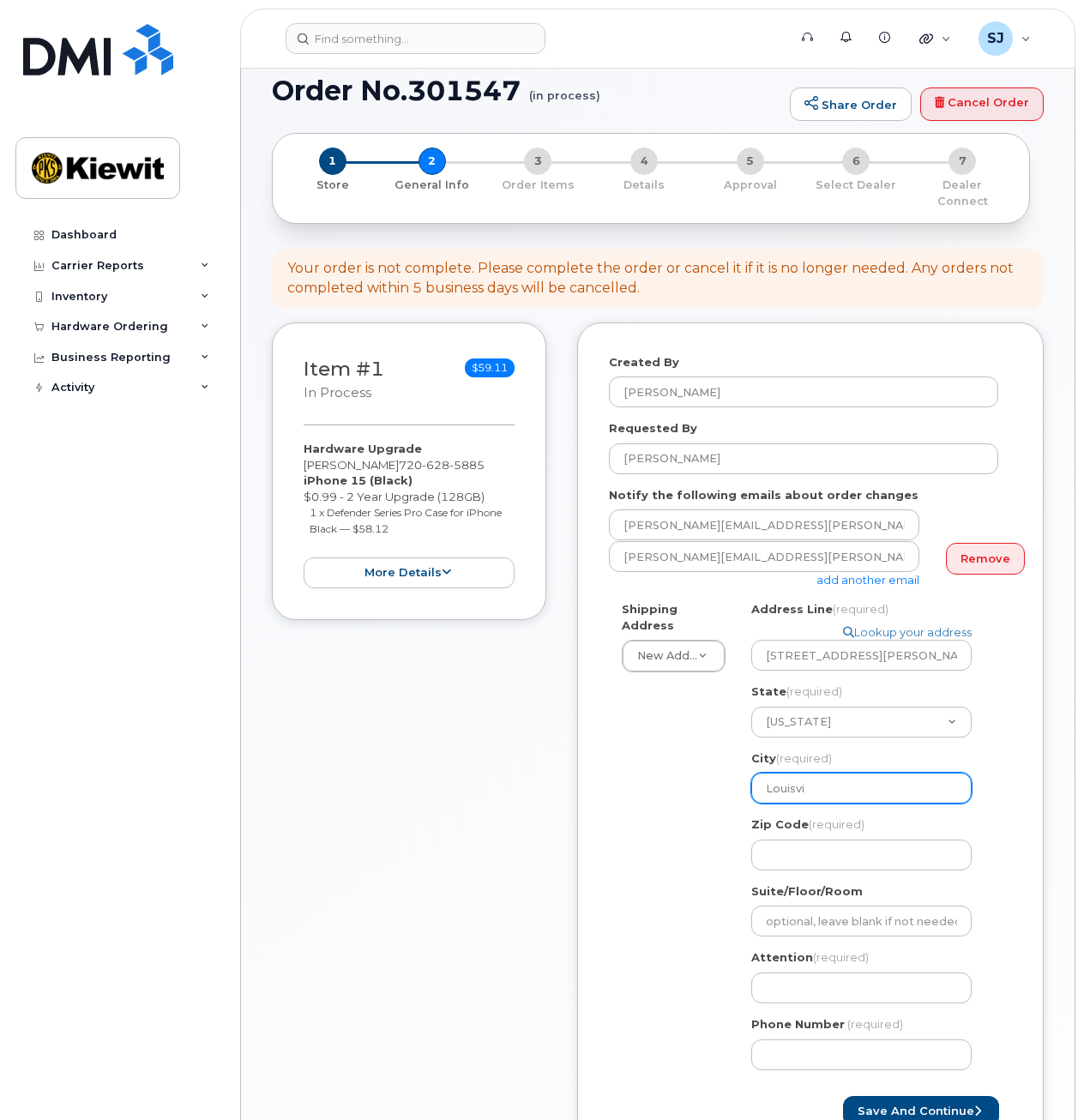
select select
type input "Louisvil"
select select
type input "Louisvill"
select select
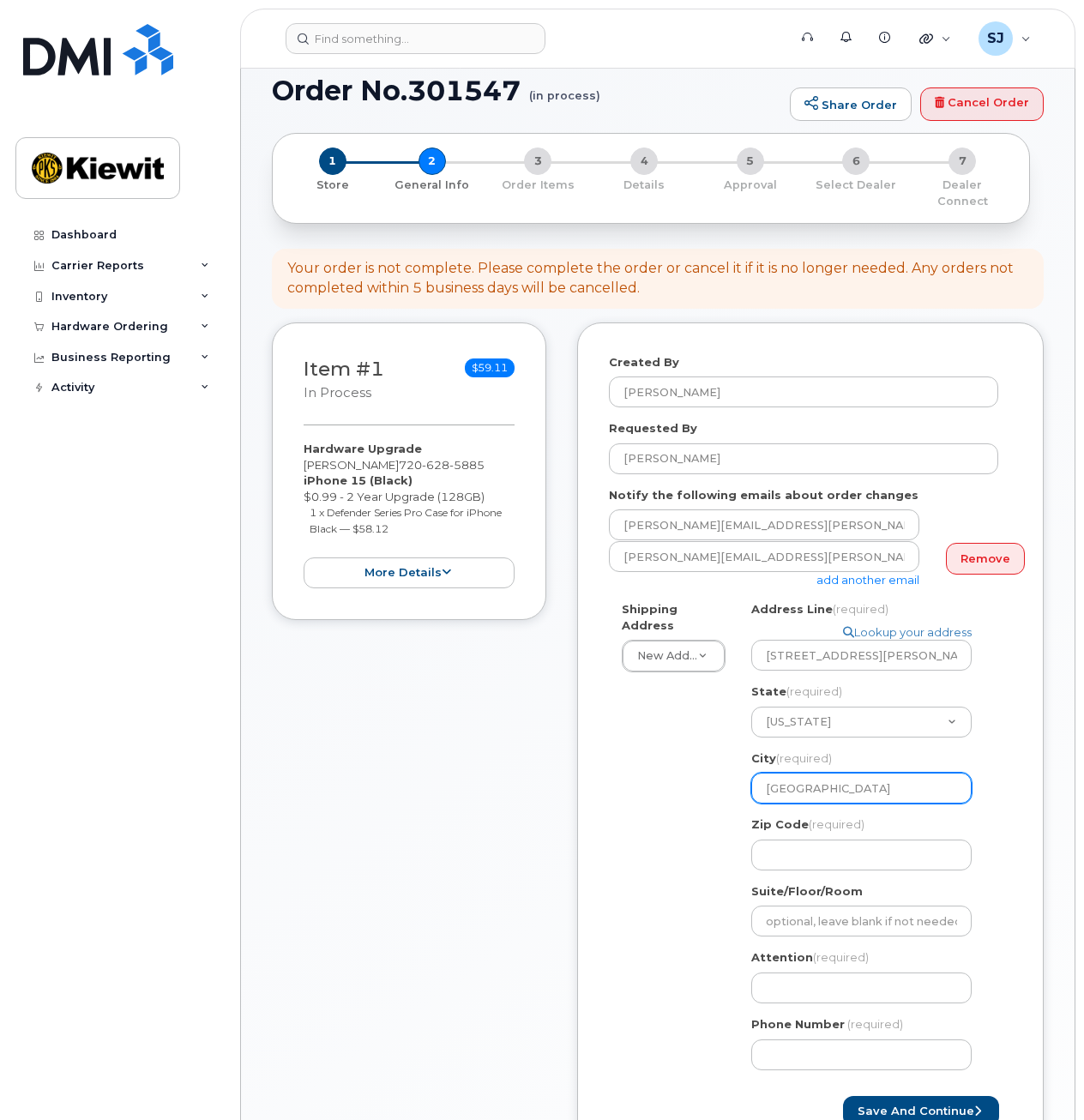
type input "Louisville"
click at [686, 808] on div "Shipping Address New Address New Address 938 Loggerhead Island Dr 11201 Enterpr…" at bounding box center [804, 841] width 390 height 482
click at [814, 840] on input "Zip Code (required)" at bounding box center [862, 855] width 220 height 31
select select
type input "4"
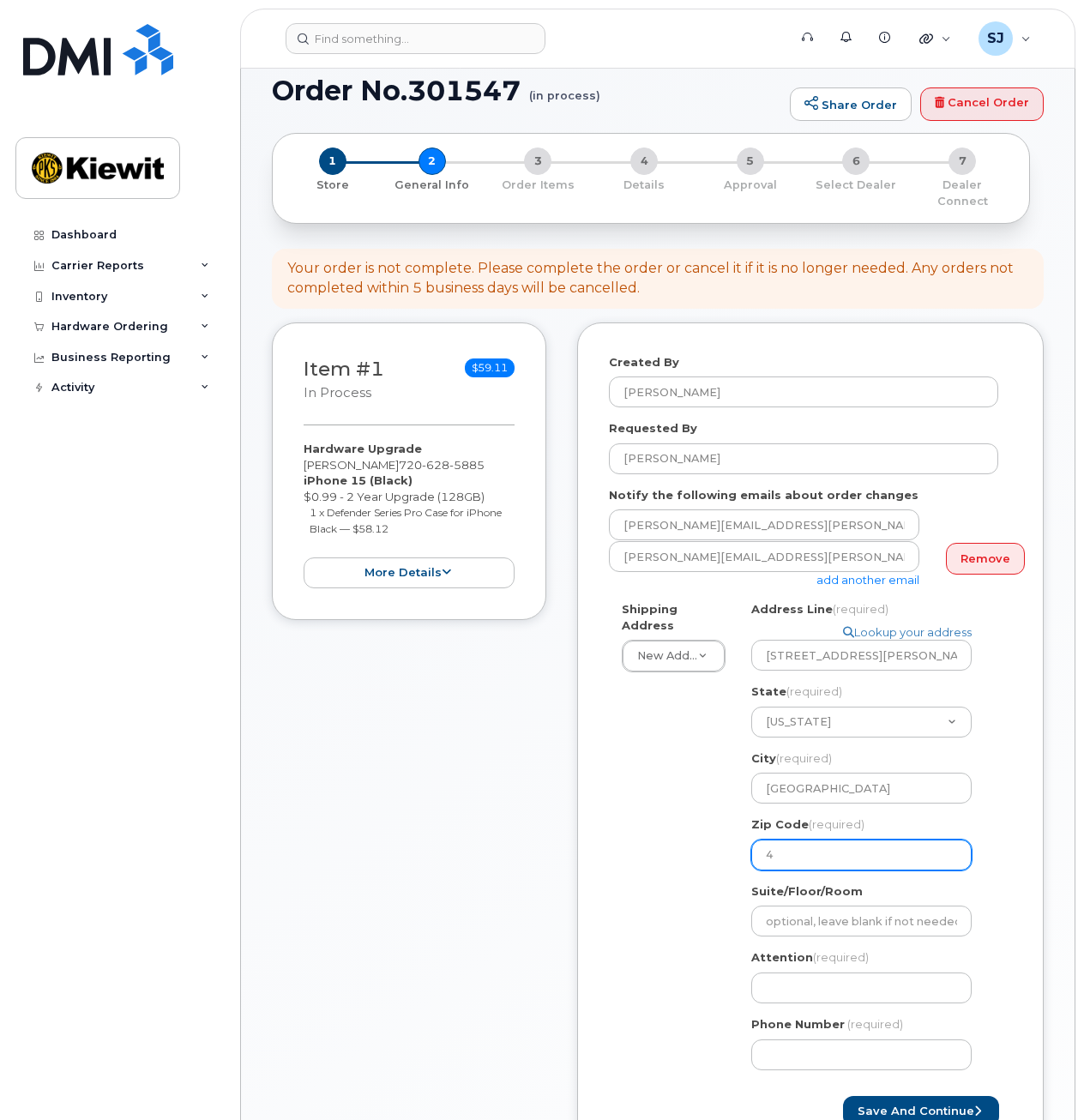
select select
type input "40"
select select
type input "402"
select select
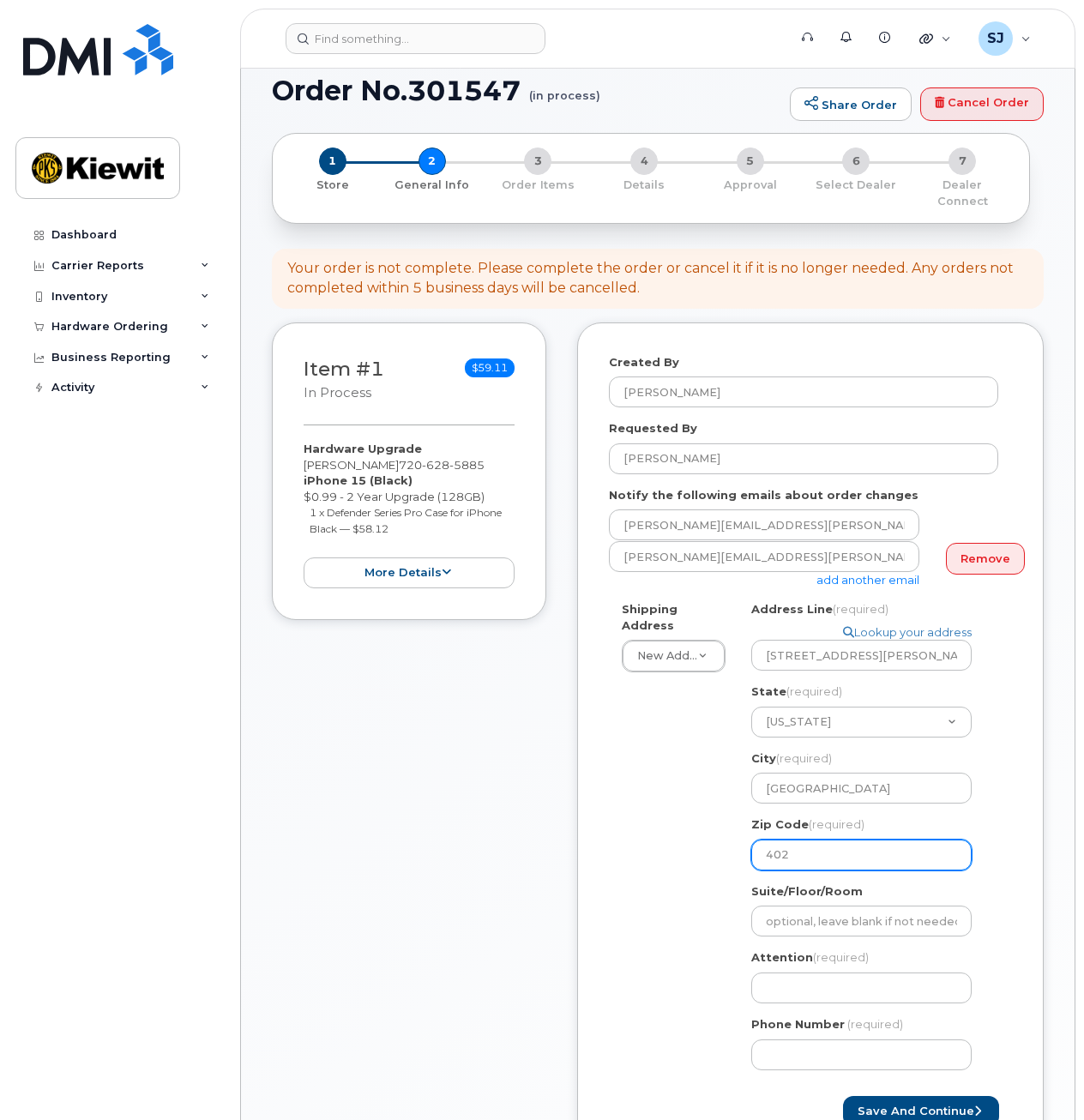
type input "4027"
select select
type input "40272"
drag, startPoint x: 538, startPoint y: 872, endPoint x: 598, endPoint y: 876, distance: 60.1
click at [543, 873] on div "Item #1 in process $59.11 Hardware Upgrade MARCY BARDMAN 720 628 5885 iPhone 15…" at bounding box center [409, 753] width 274 height 862
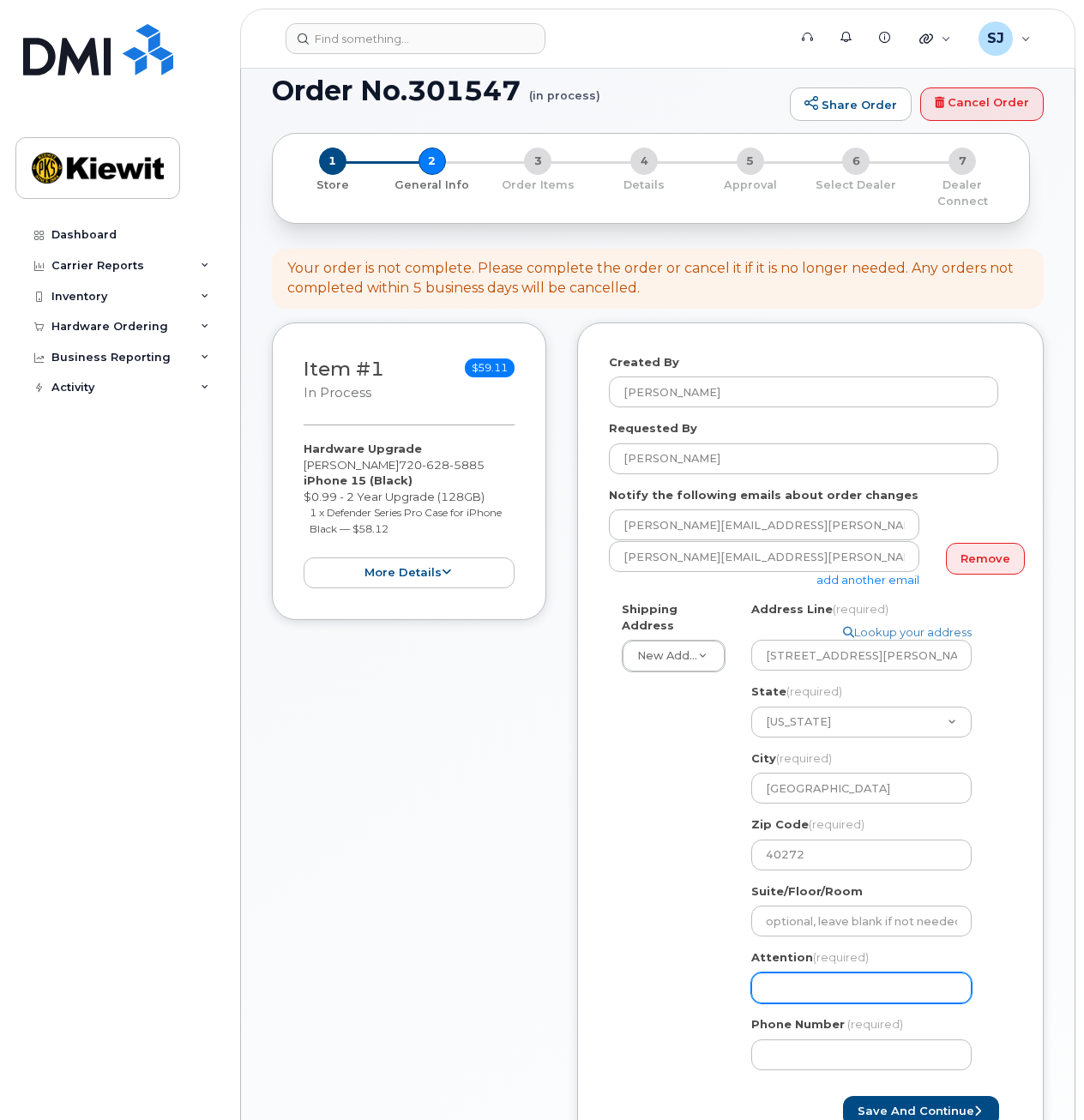
click at [785, 972] on input "Attention (required)" at bounding box center [862, 988] width 220 height 31
select select
type input "M"
select select
type input "Ma"
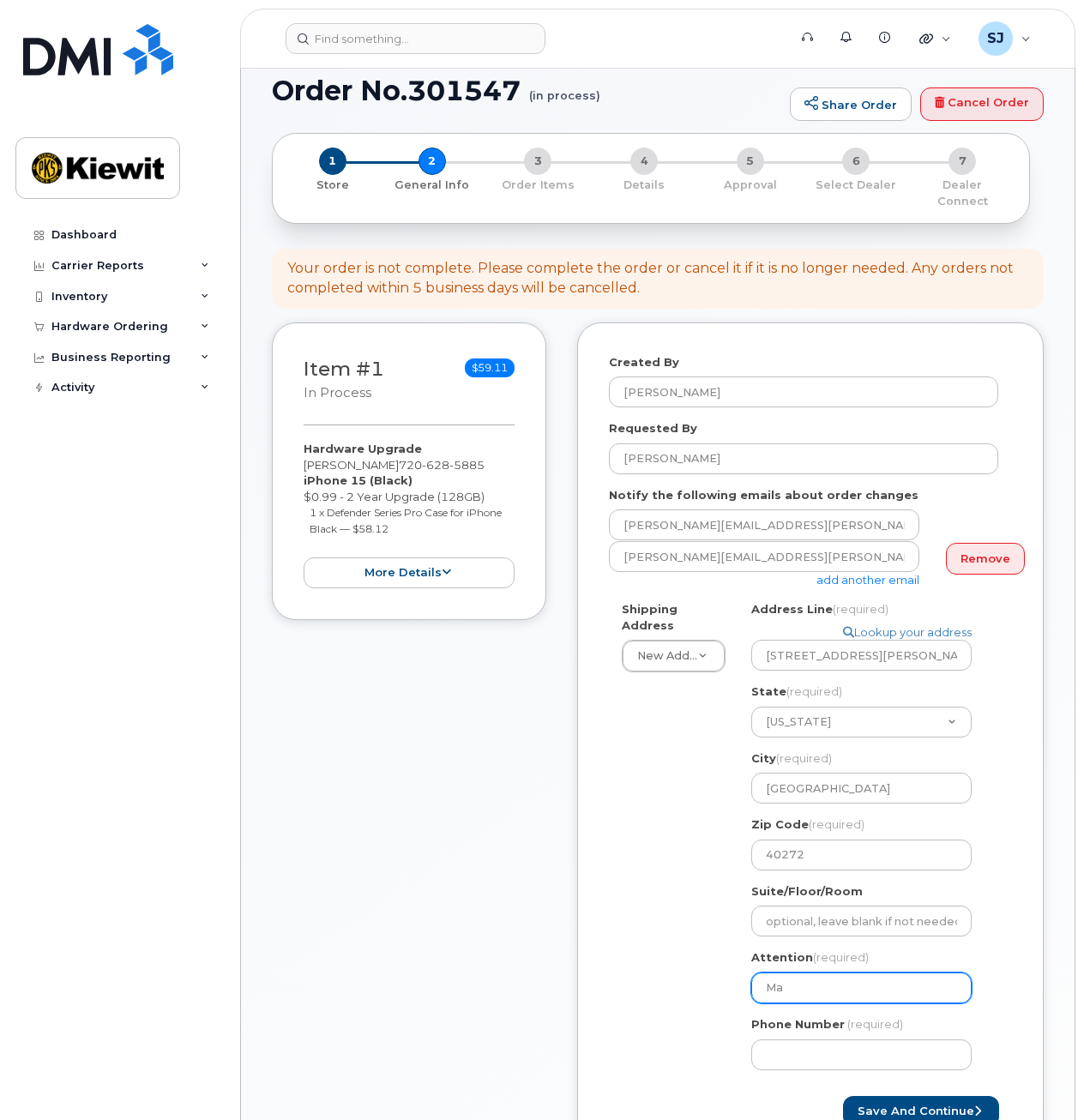
select select
type input "Mar"
select select
type input "Marc"
select select
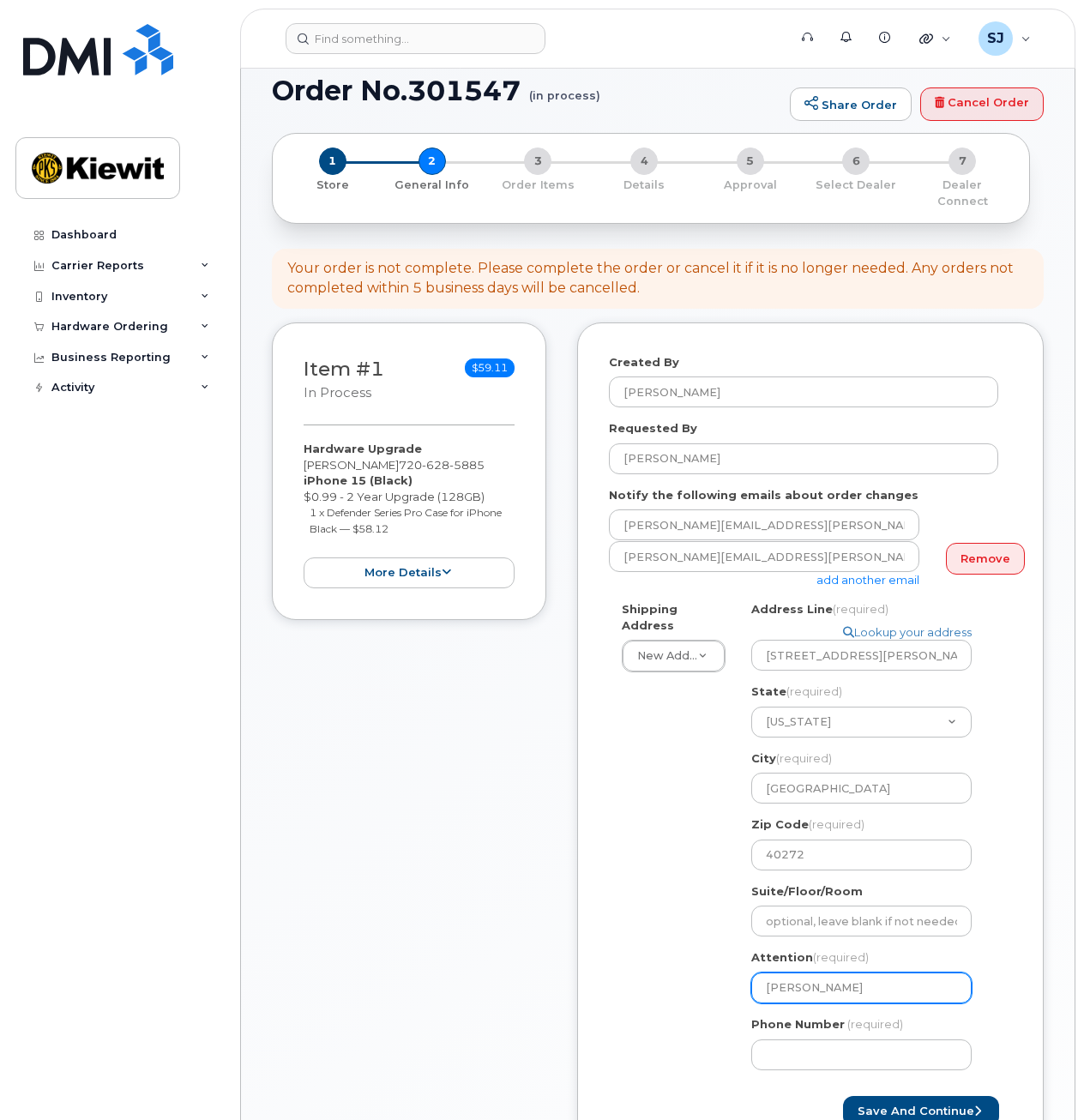
type input "Marci"
select select
type input "Marcia"
select select
type input "Marcia B"
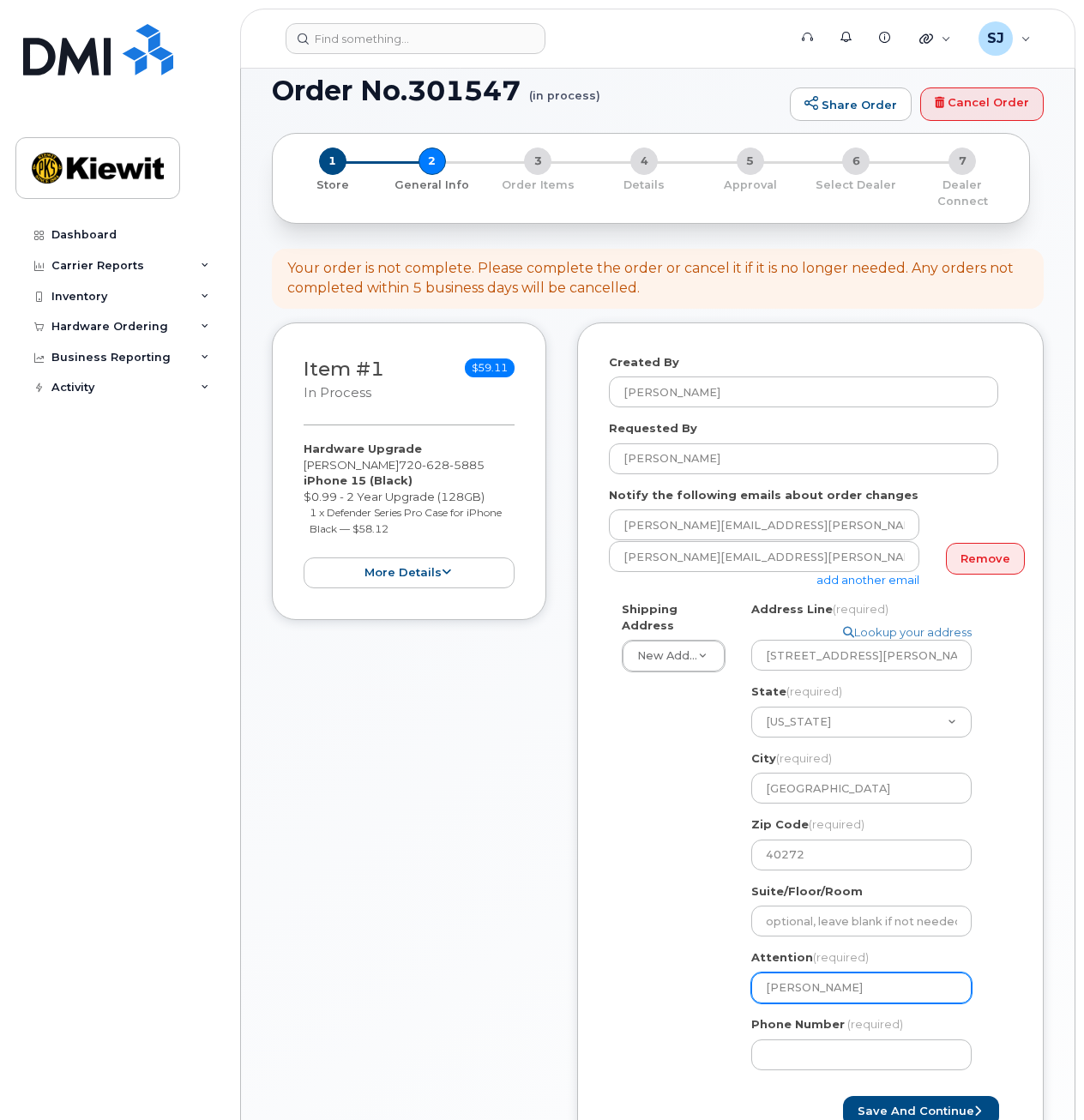
select select
type input "Marcia Ba"
select select
type input "Marcia Bar"
select select
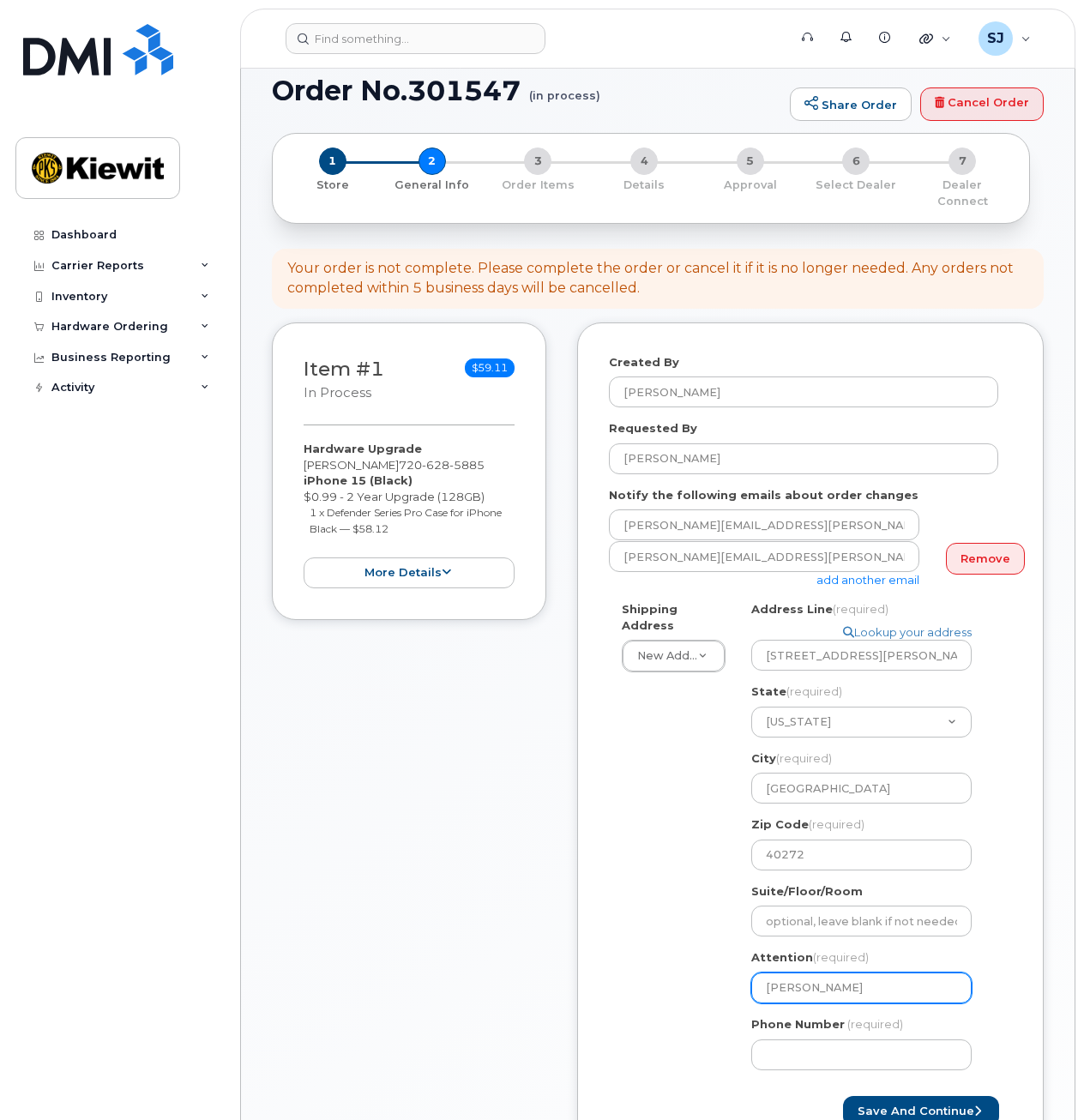
type input "Marcia Bard"
select select
type input "Marcia Bardma"
select select
type input "[PERSON_NAME]"
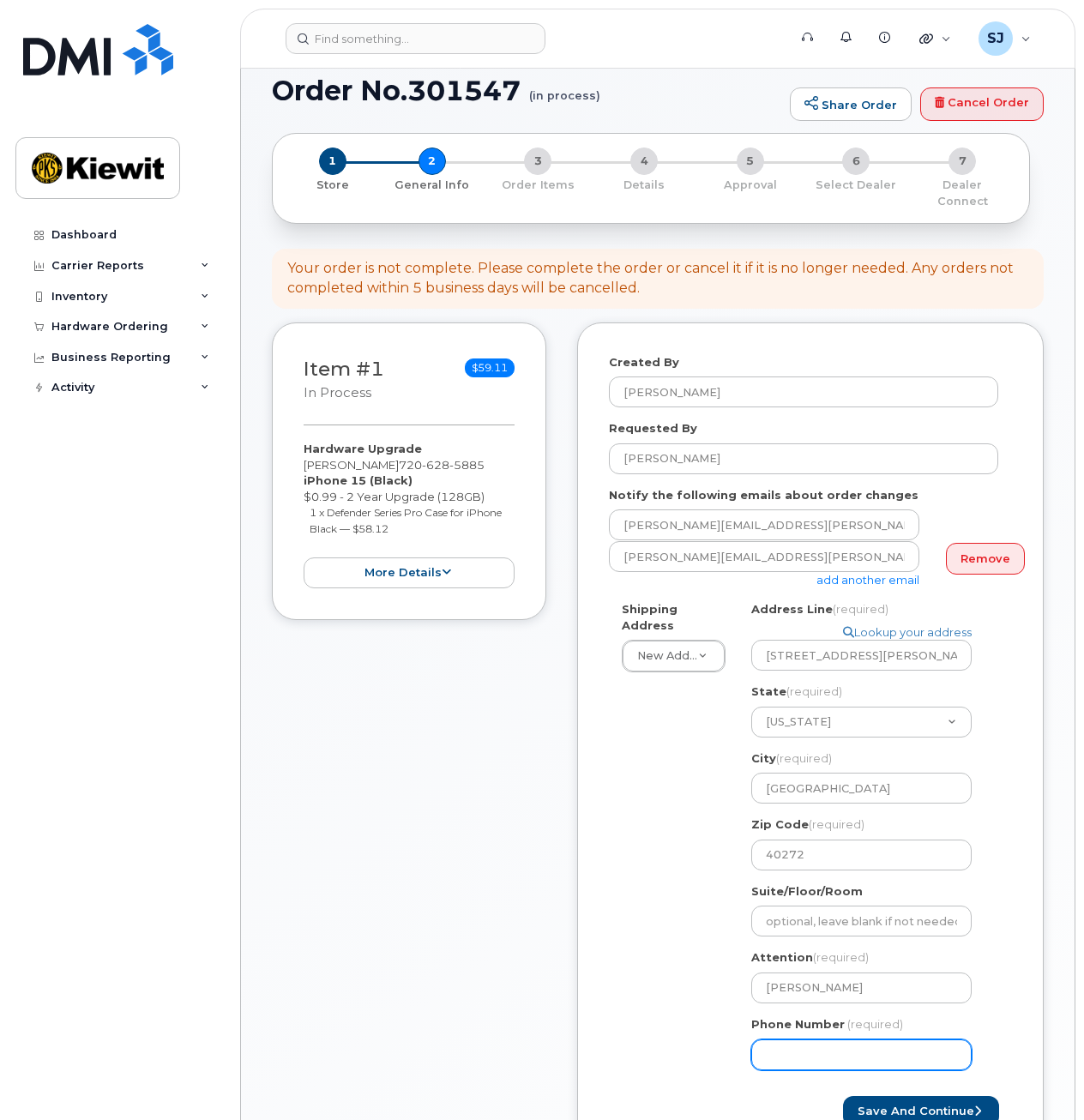
click at [814, 1039] on input "Phone Number" at bounding box center [862, 1054] width 220 height 31
drag, startPoint x: 498, startPoint y: 448, endPoint x: 424, endPoint y: 450, distance: 74.0
click at [424, 458] on span "720 628 5885" at bounding box center [442, 464] width 86 height 14
drag, startPoint x: 424, startPoint y: 450, endPoint x: 413, endPoint y: 450, distance: 11.0
click at [413, 458] on span "720 628 5885" at bounding box center [442, 464] width 86 height 14
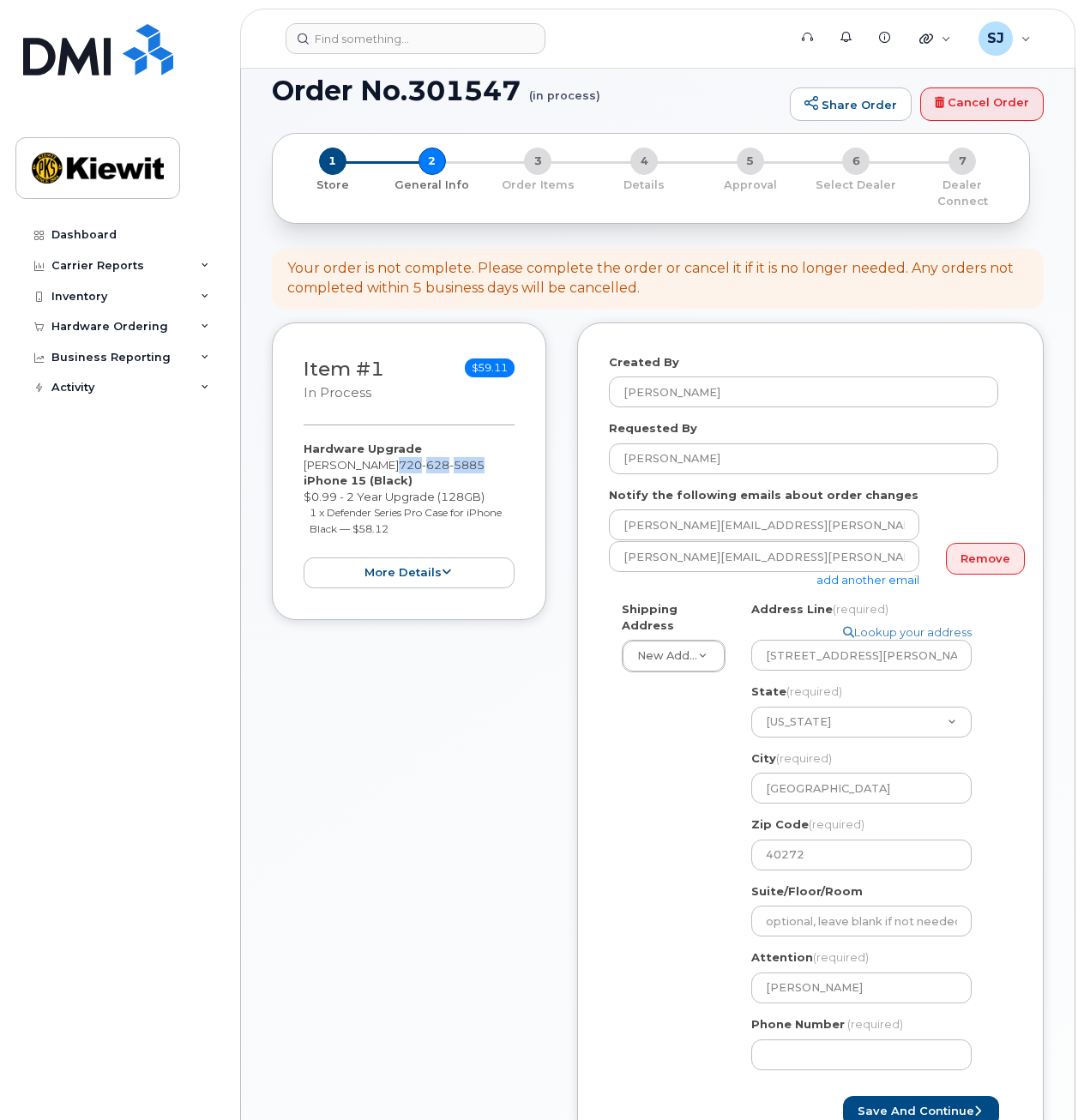
drag, startPoint x: 413, startPoint y: 450, endPoint x: 480, endPoint y: 454, distance: 67.1
click at [480, 458] on span "720 628 5885" at bounding box center [442, 464] width 86 height 14
copy span "720 628 5885"
click at [779, 1039] on input "Phone Number" at bounding box center [862, 1054] width 220 height 31
paste input "7206285885"
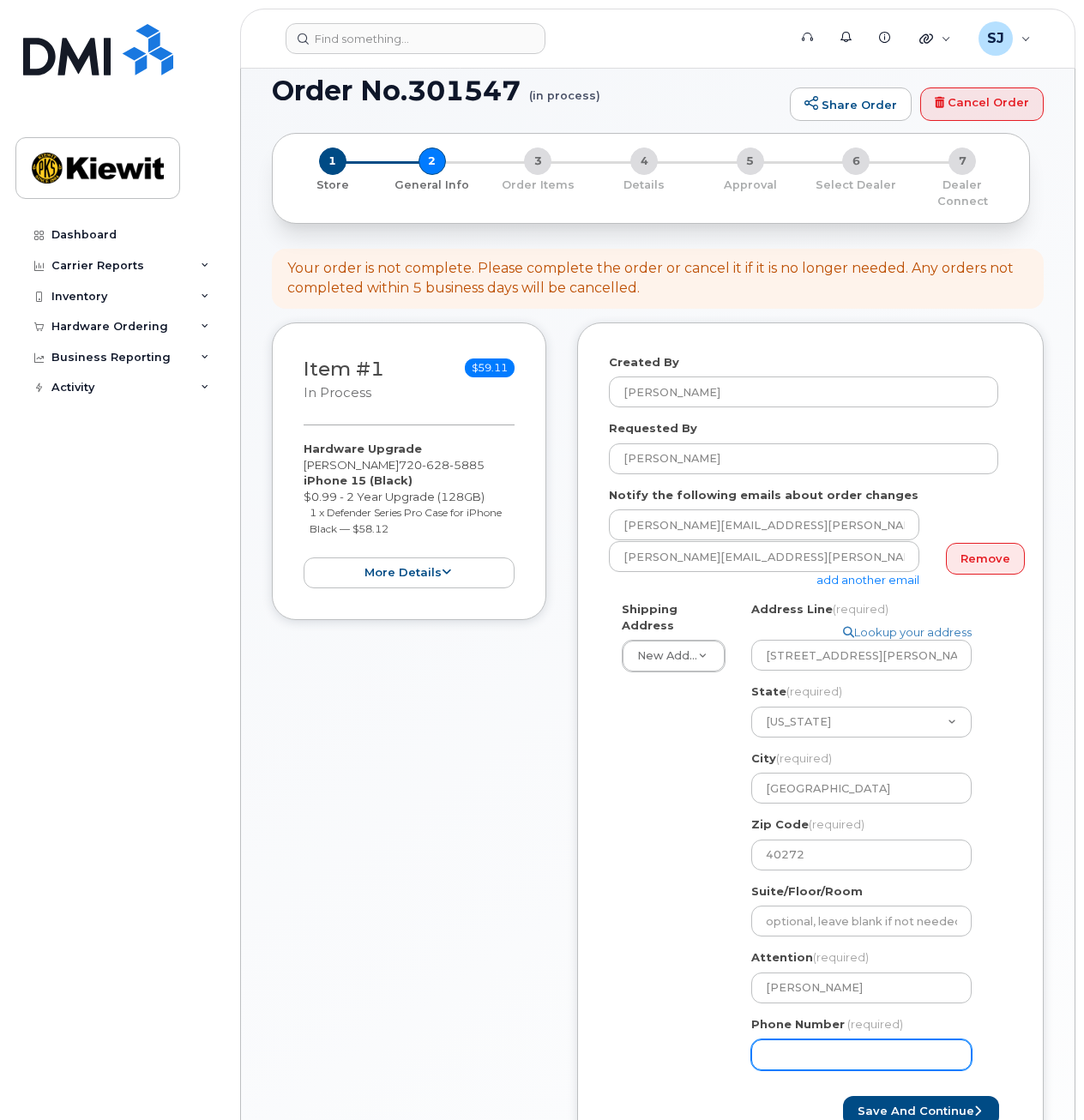
select select
type input "7206285885"
click at [901, 1096] on button "Save and Continue" at bounding box center [921, 1112] width 156 height 32
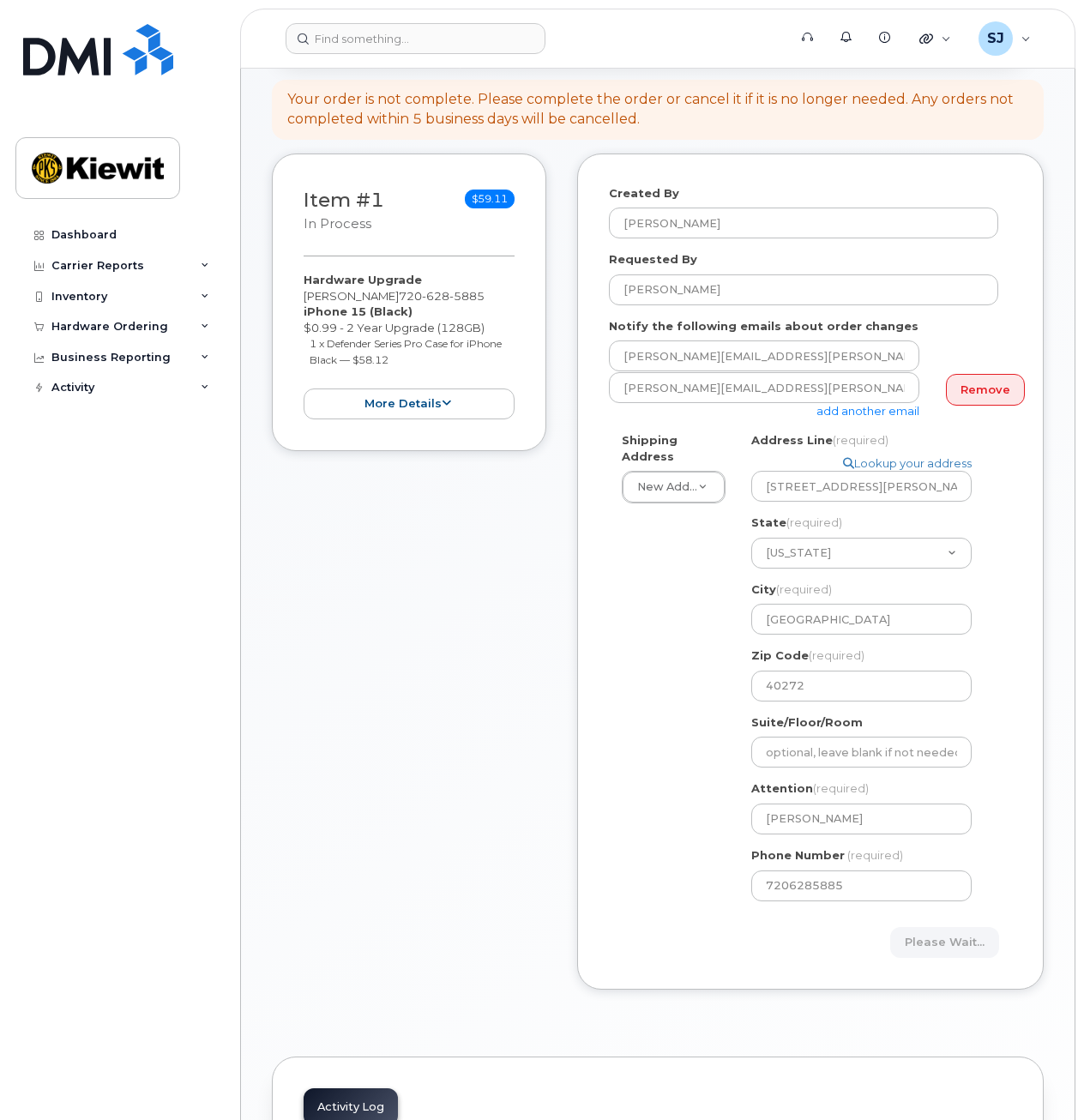
scroll to position [253, 0]
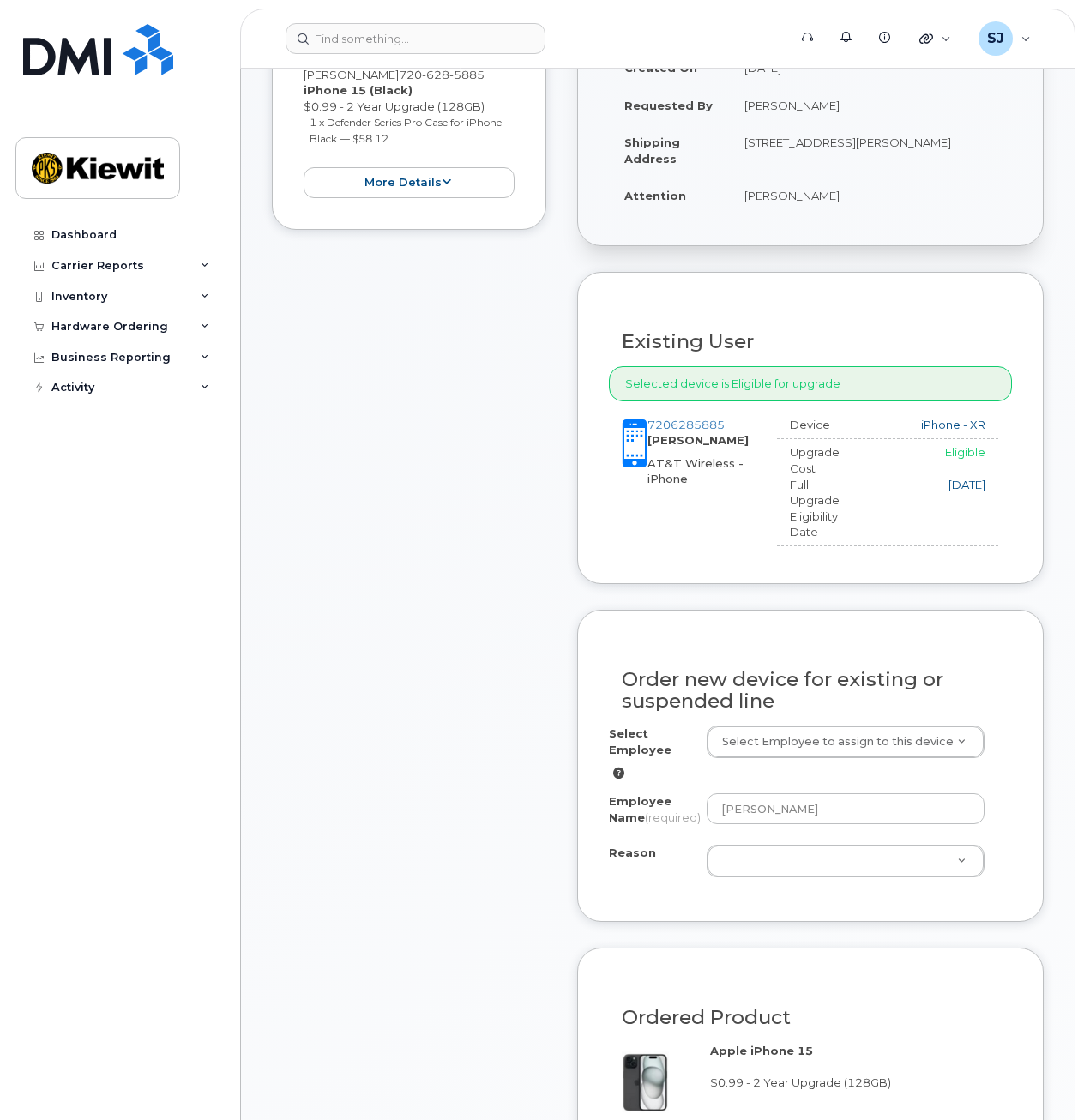
scroll to position [451, 0]
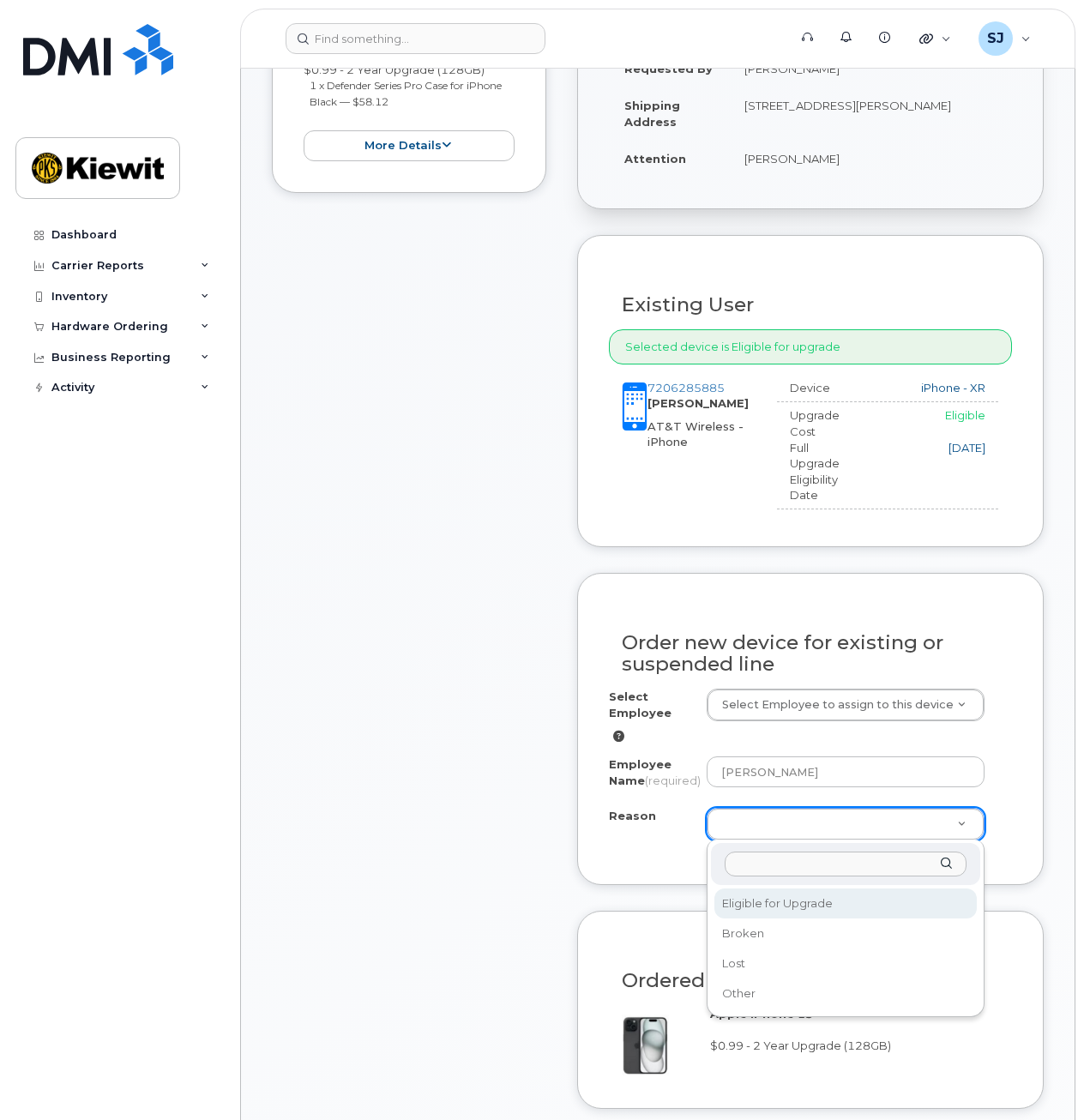
select select "eligible_for_upgrade"
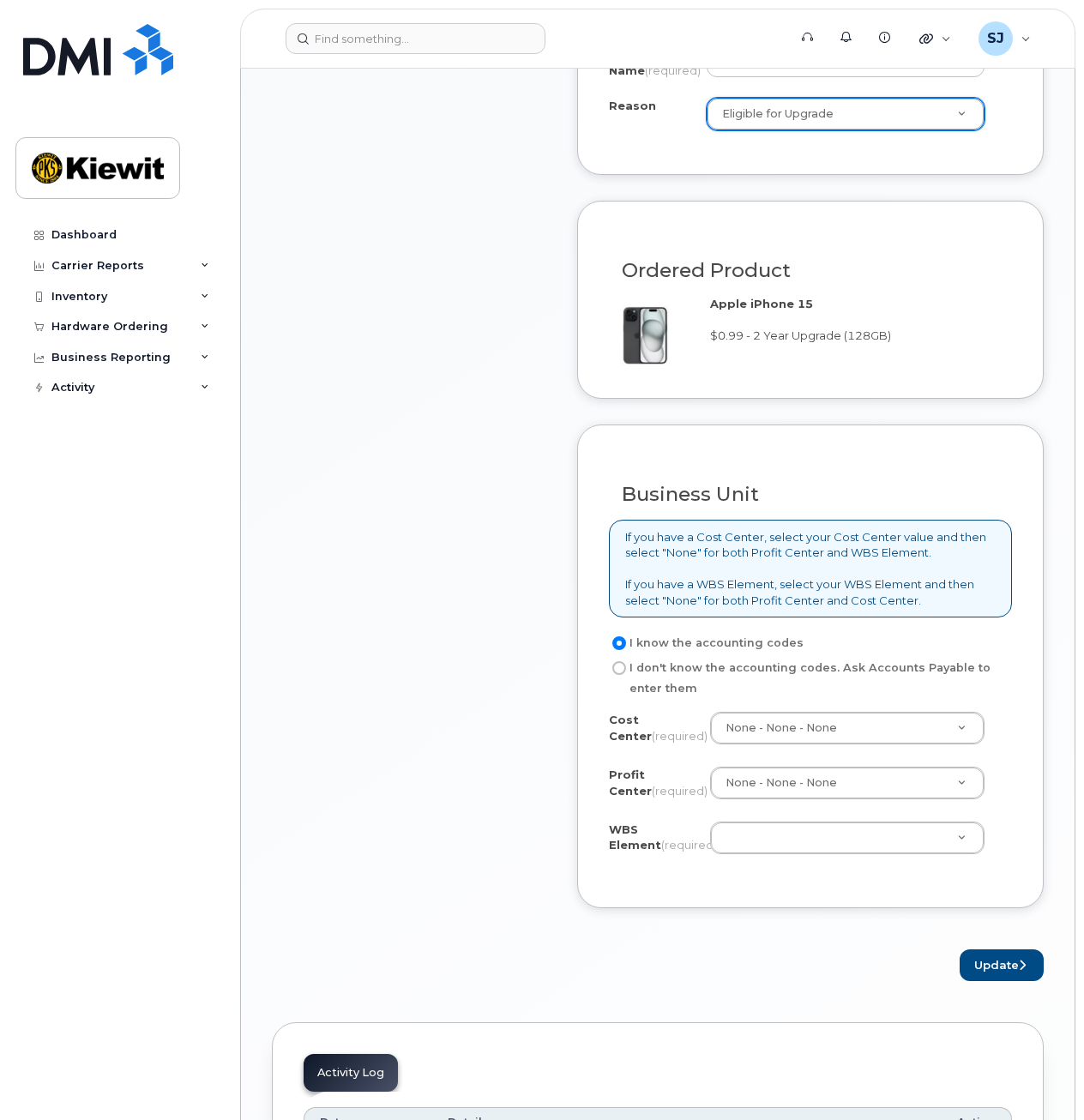
scroll to position [1176, 0]
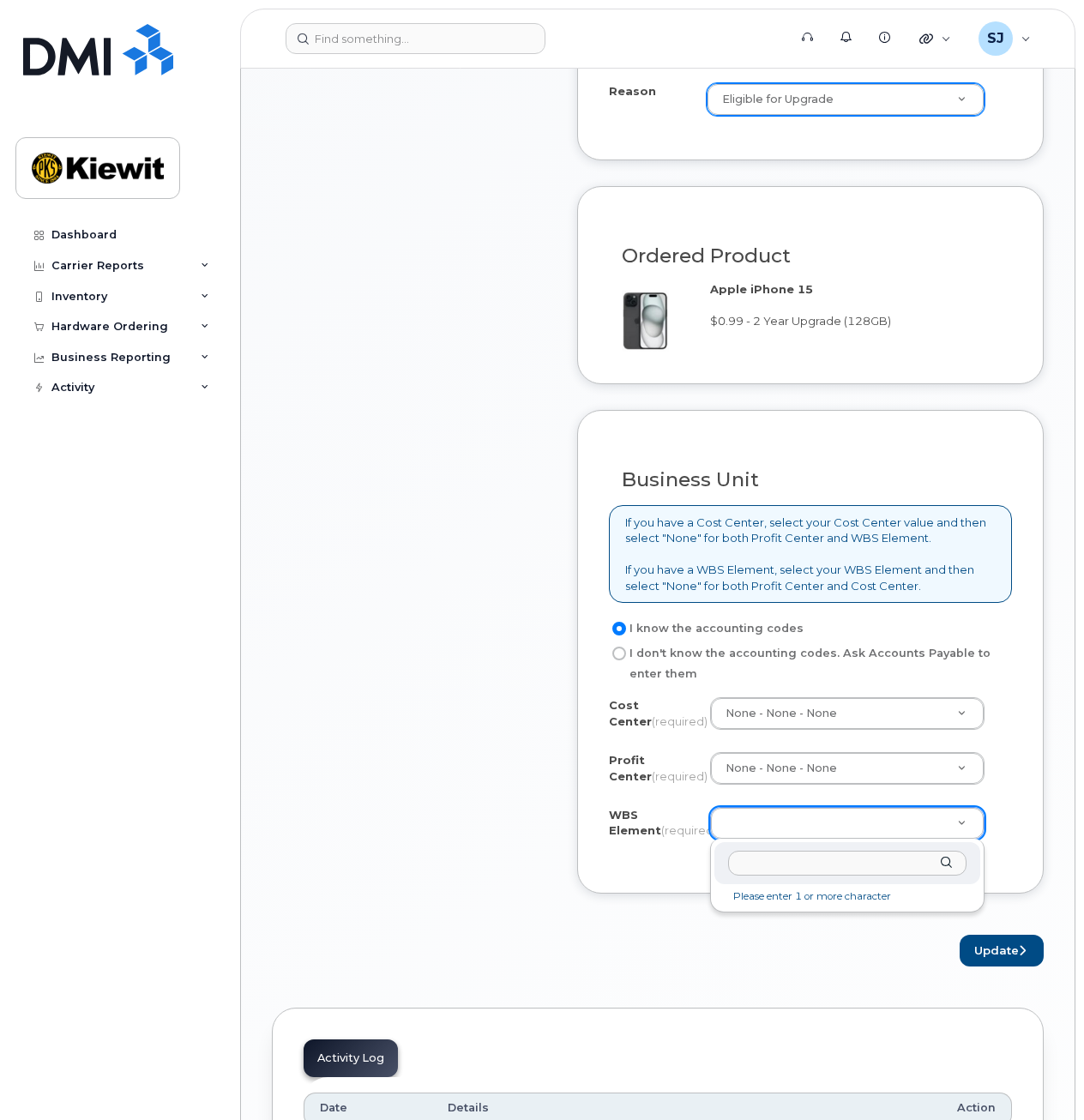
click at [855, 868] on input "text" at bounding box center [848, 862] width 240 height 25
paste input "105933.2237"
type input "105933.2237"
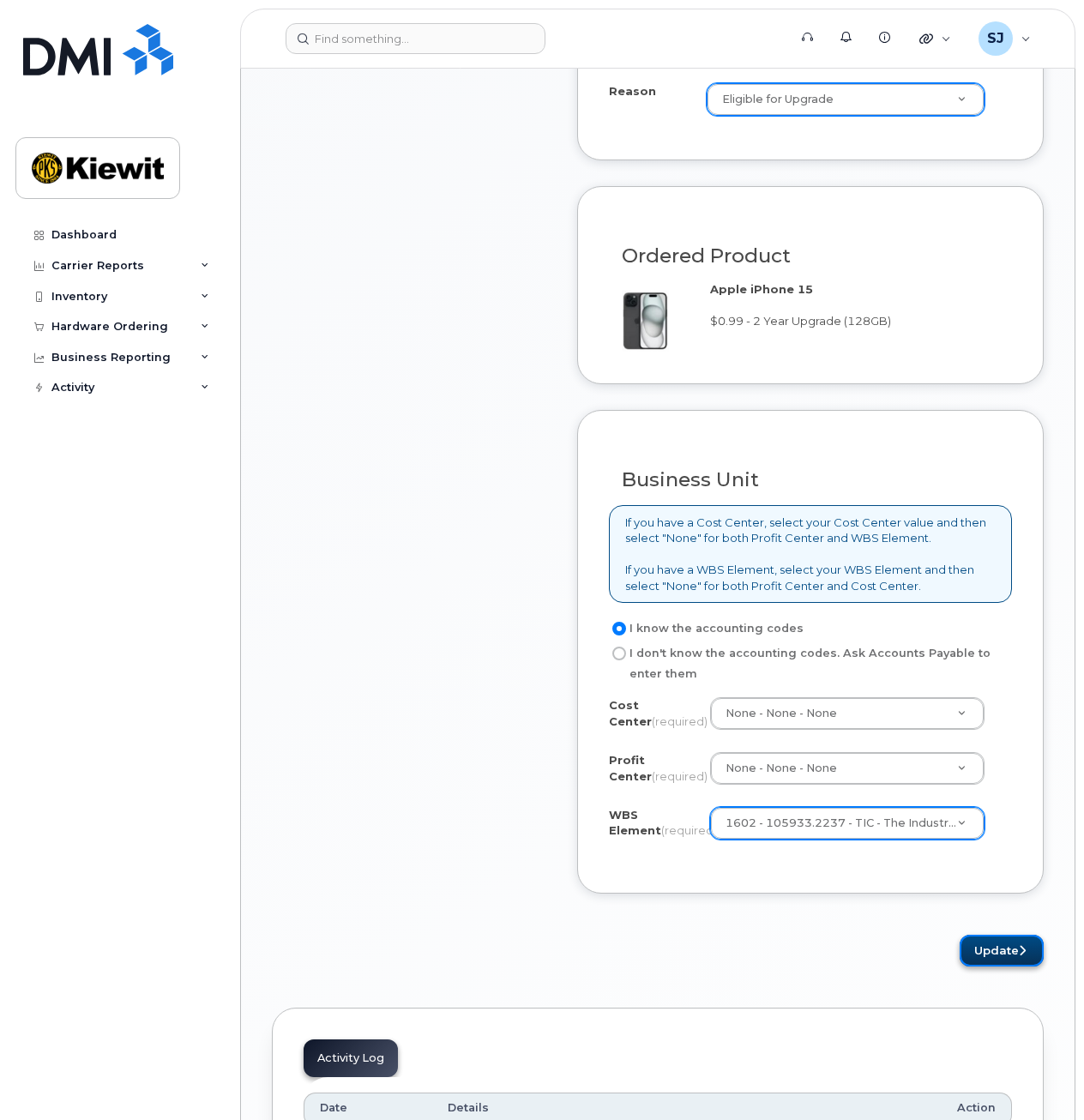
click at [978, 945] on button "Update" at bounding box center [1002, 951] width 84 height 32
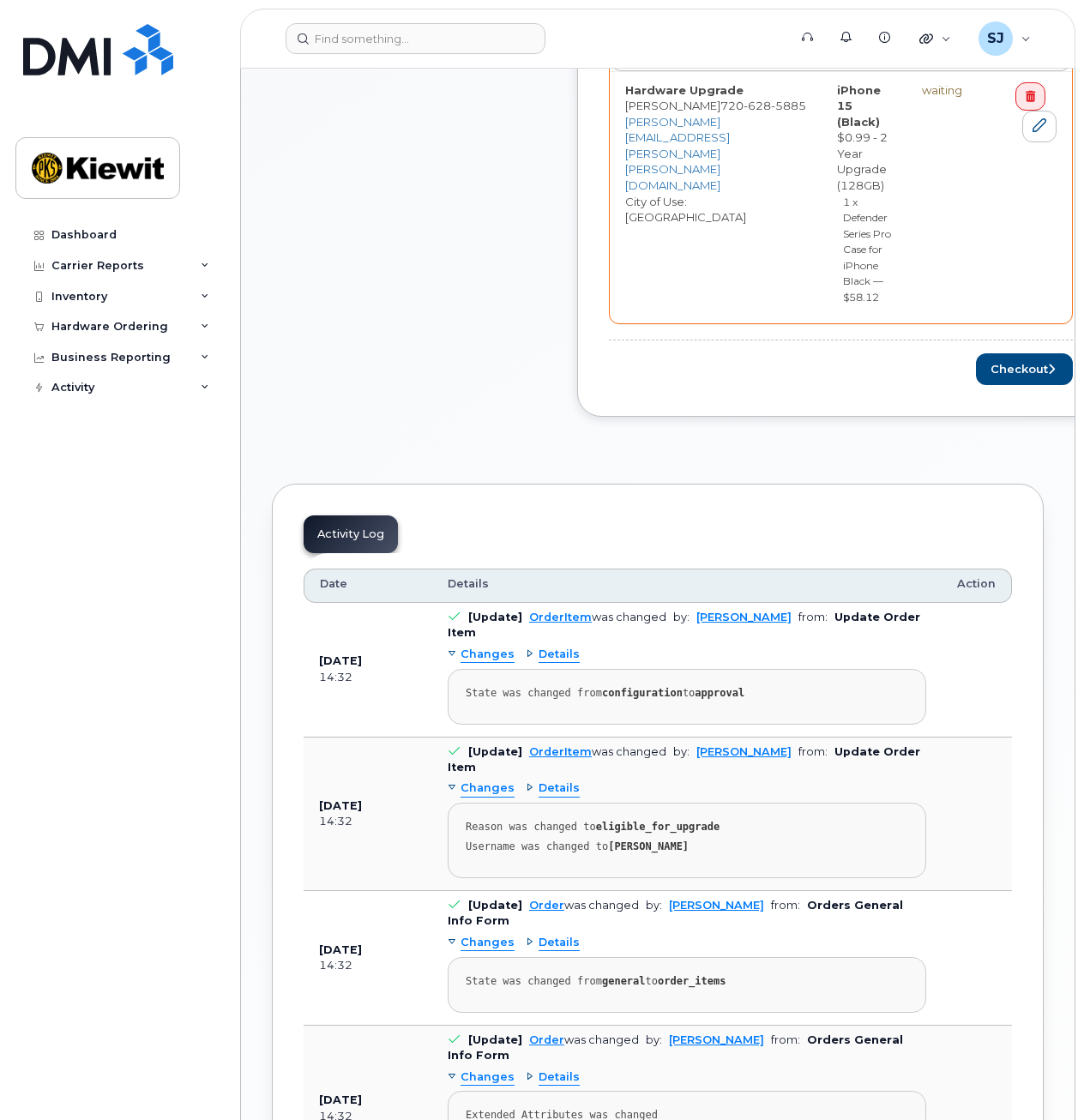
scroll to position [842, 0]
click at [1021, 382] on button "Checkout" at bounding box center [1025, 370] width 97 height 32
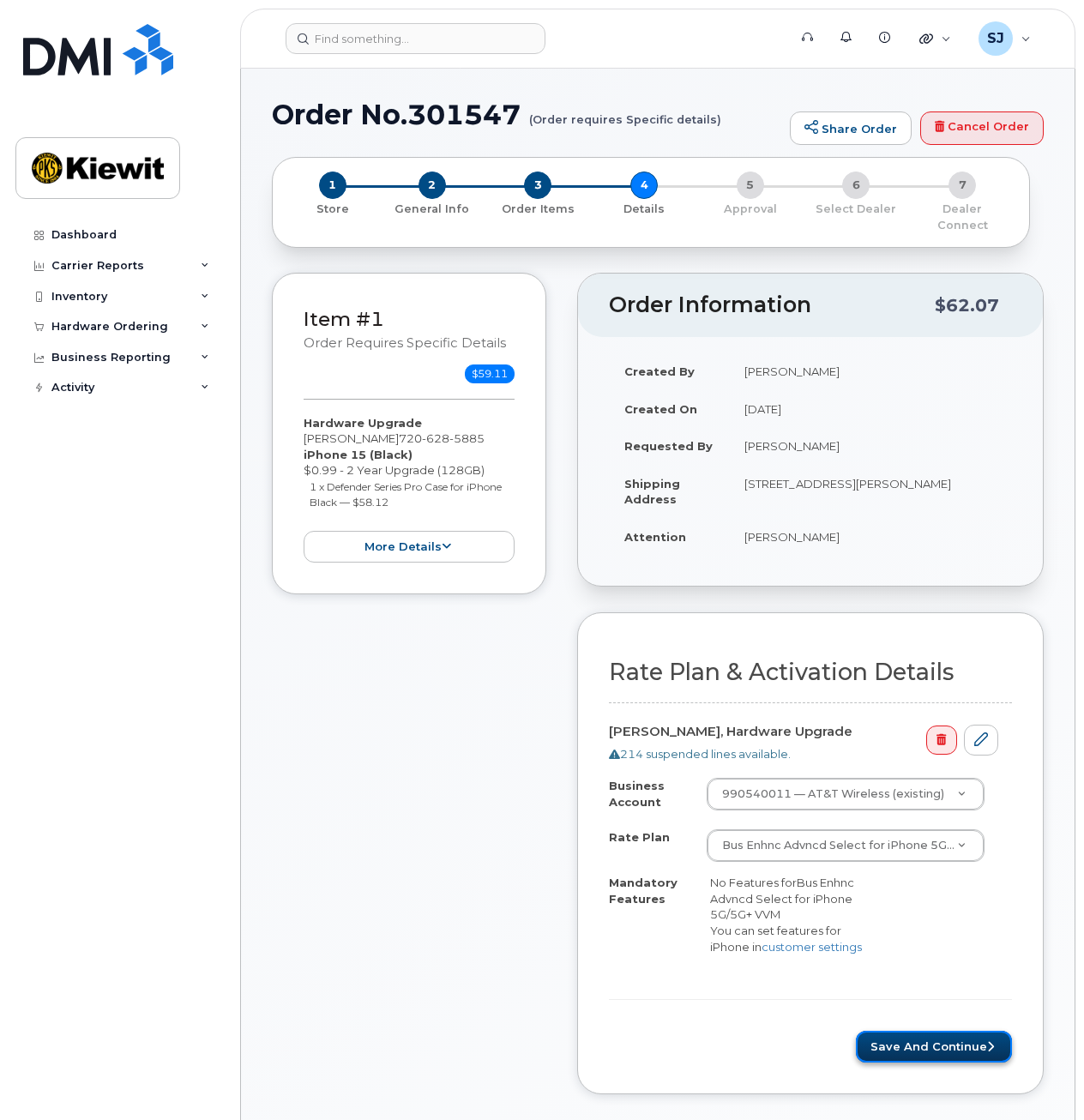
click at [885, 1058] on button "Save and Continue" at bounding box center [934, 1046] width 156 height 32
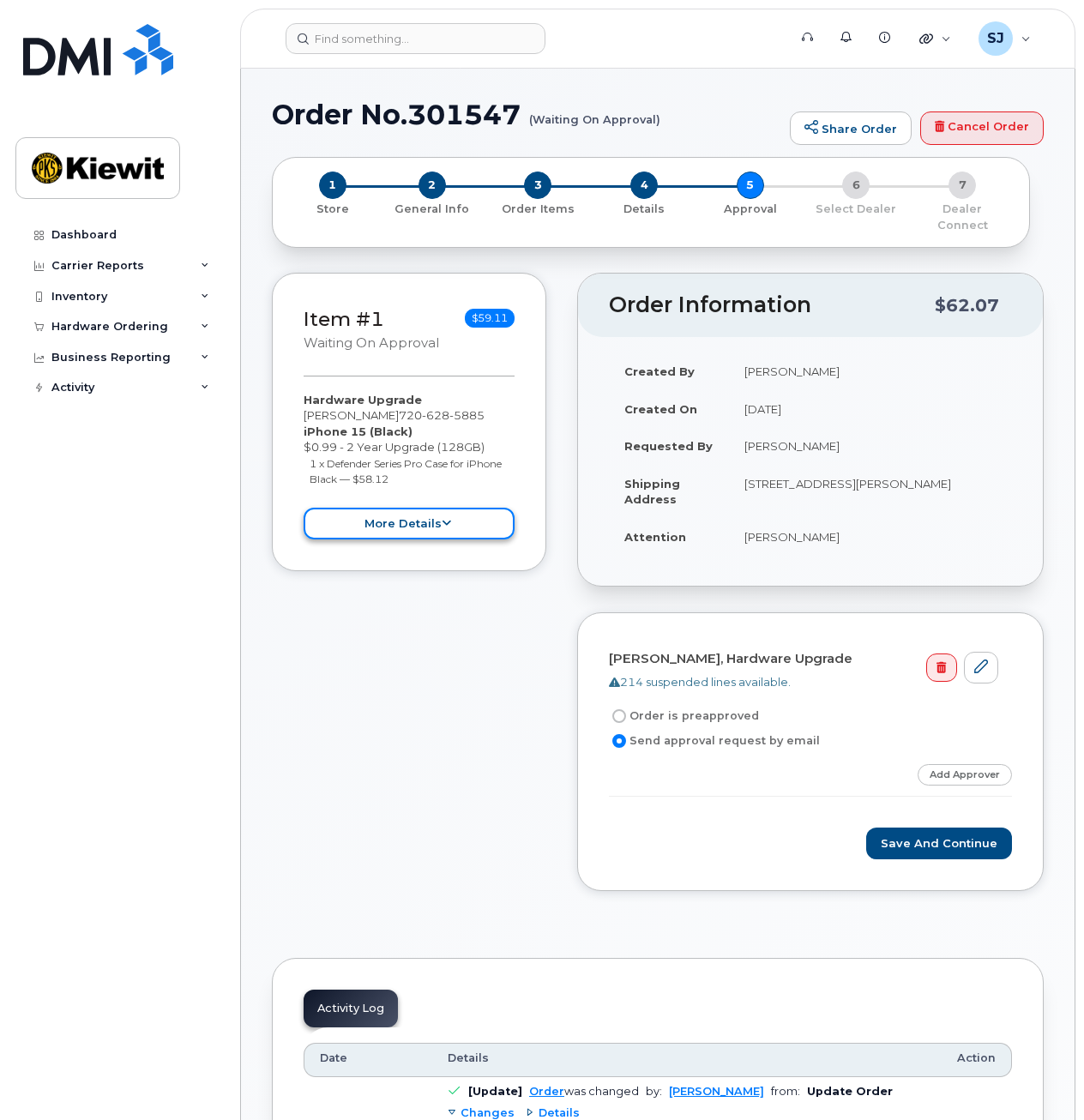
click at [467, 514] on button "more details" at bounding box center [409, 524] width 211 height 32
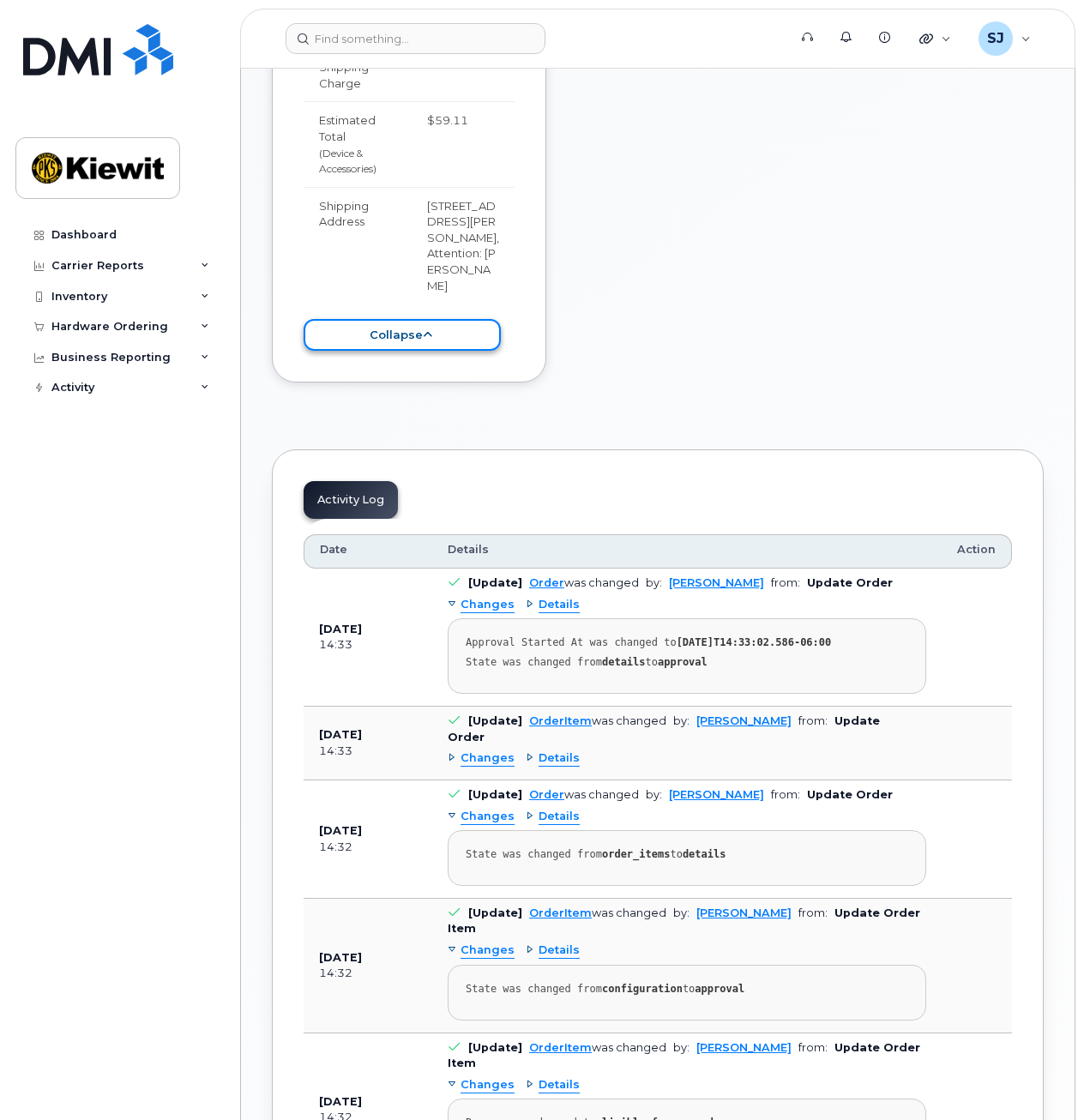
click at [394, 319] on button "collapse" at bounding box center [402, 334] width 198 height 32
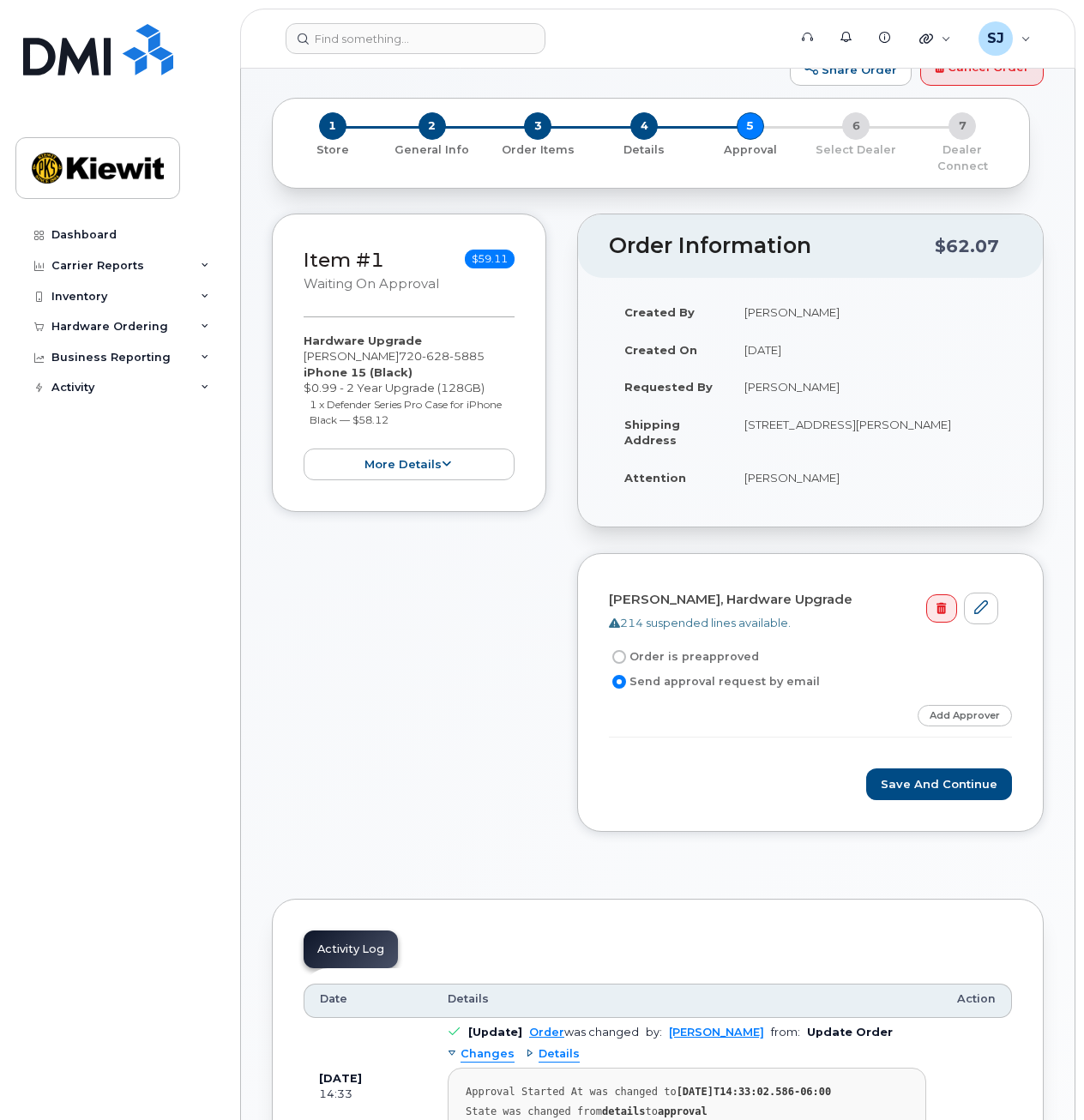
scroll to position [80, 0]
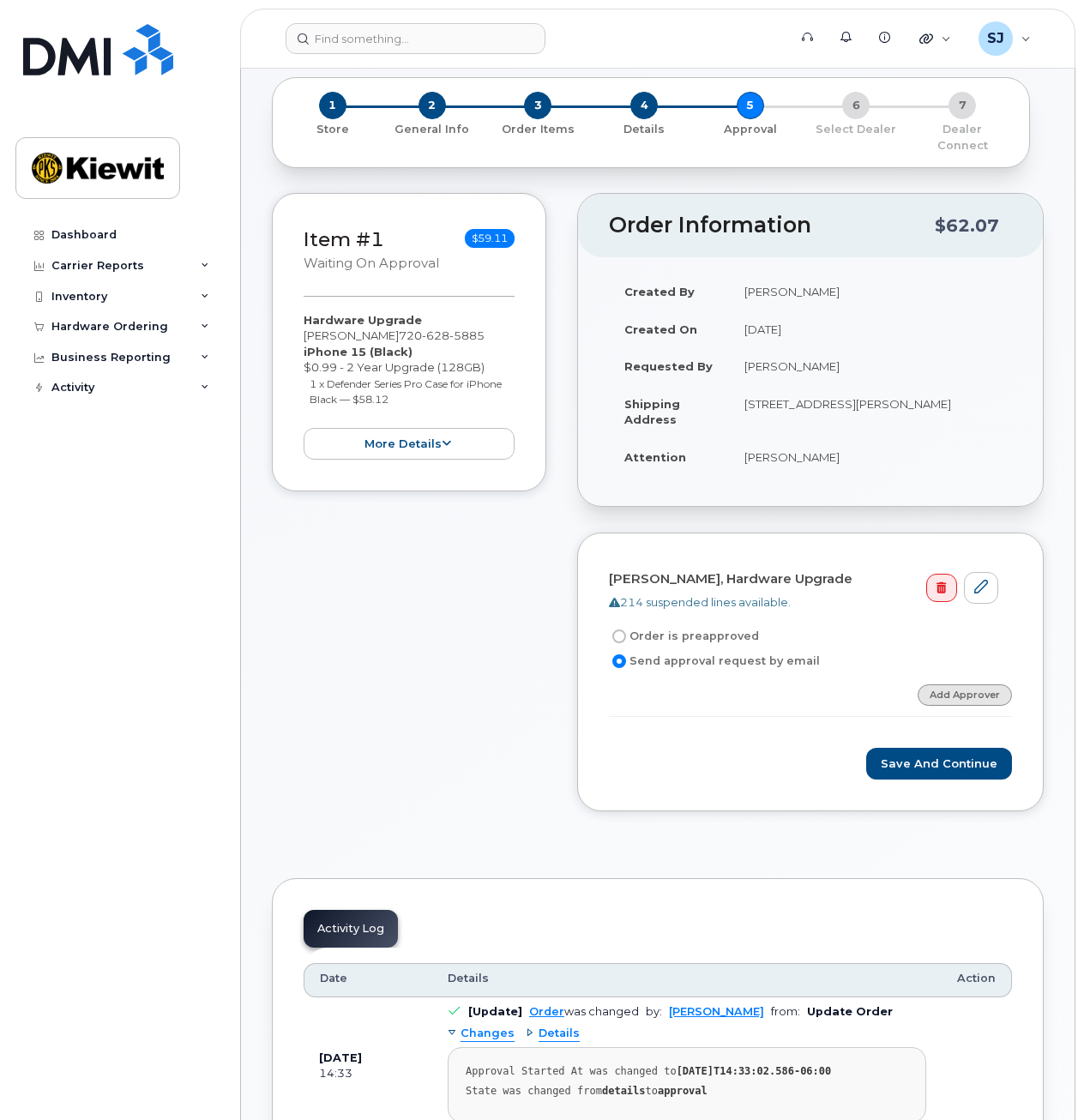
click at [936, 685] on link "Add Approver" at bounding box center [966, 696] width 95 height 22
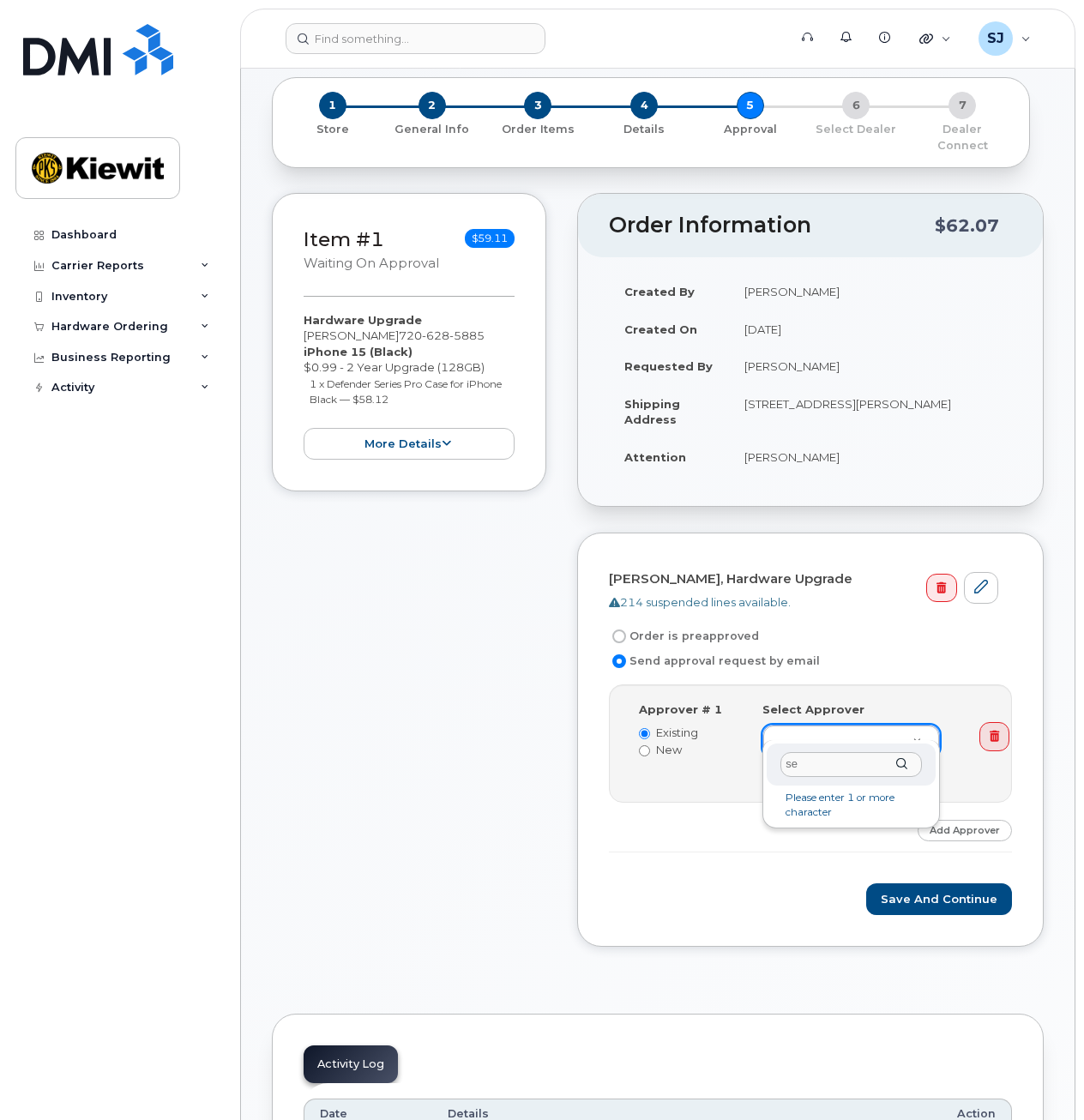
type input "s"
type input "[PERSON_NAME]"
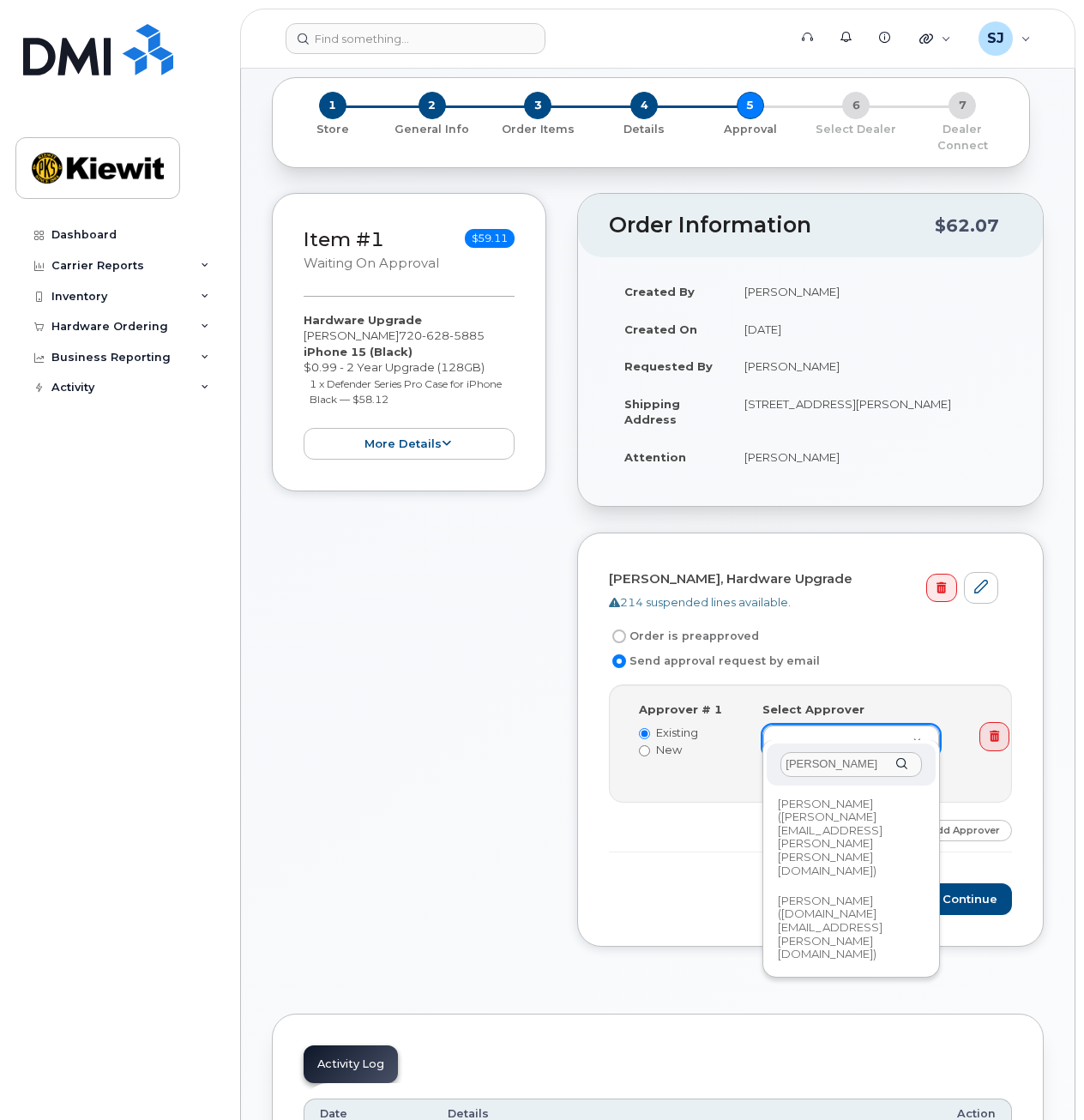
drag, startPoint x: 849, startPoint y: 761, endPoint x: 735, endPoint y: 761, distance: 114.0
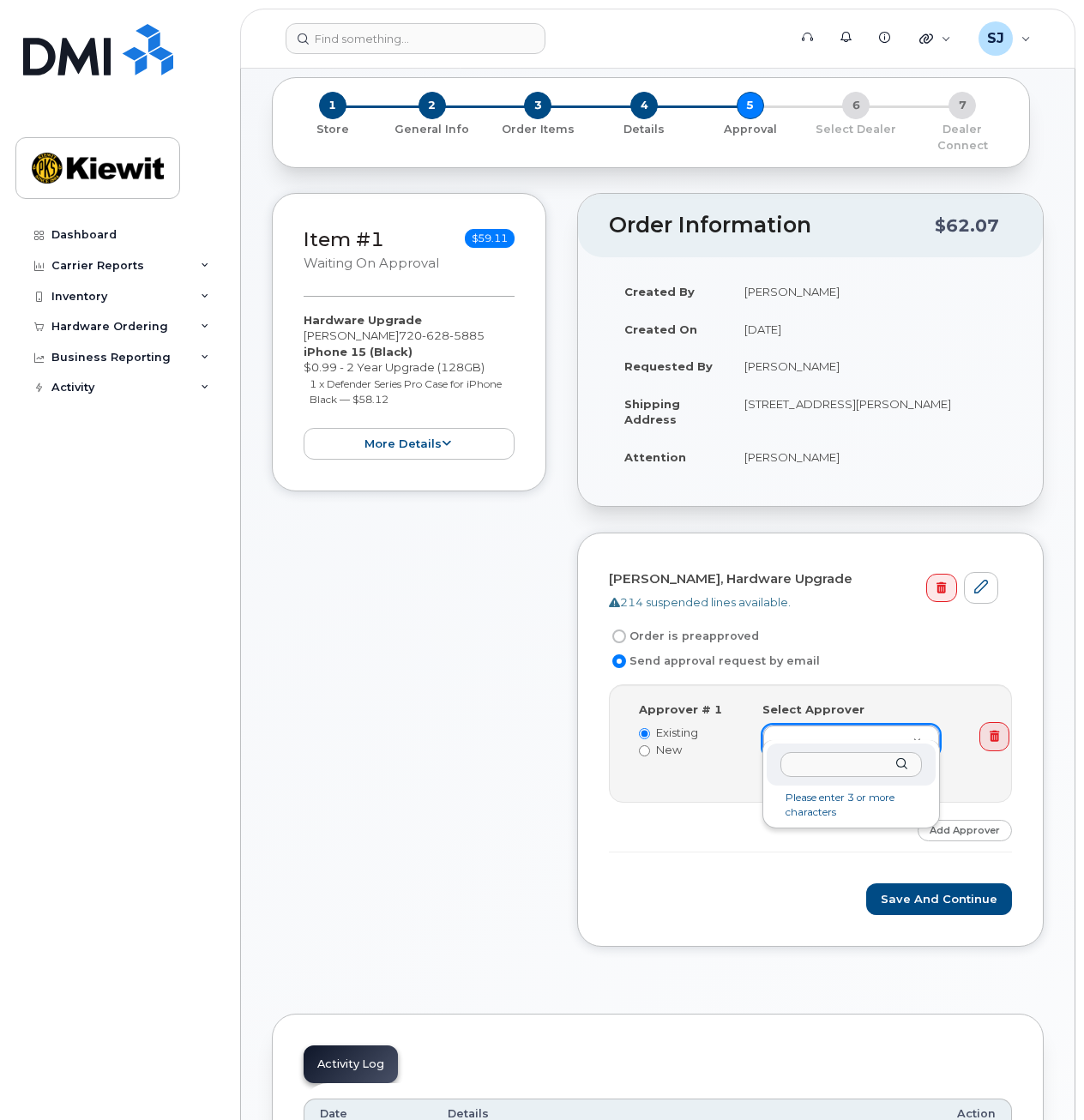
click at [807, 765] on input "text" at bounding box center [851, 764] width 141 height 25
click at [994, 727] on link at bounding box center [994, 737] width 30 height 29
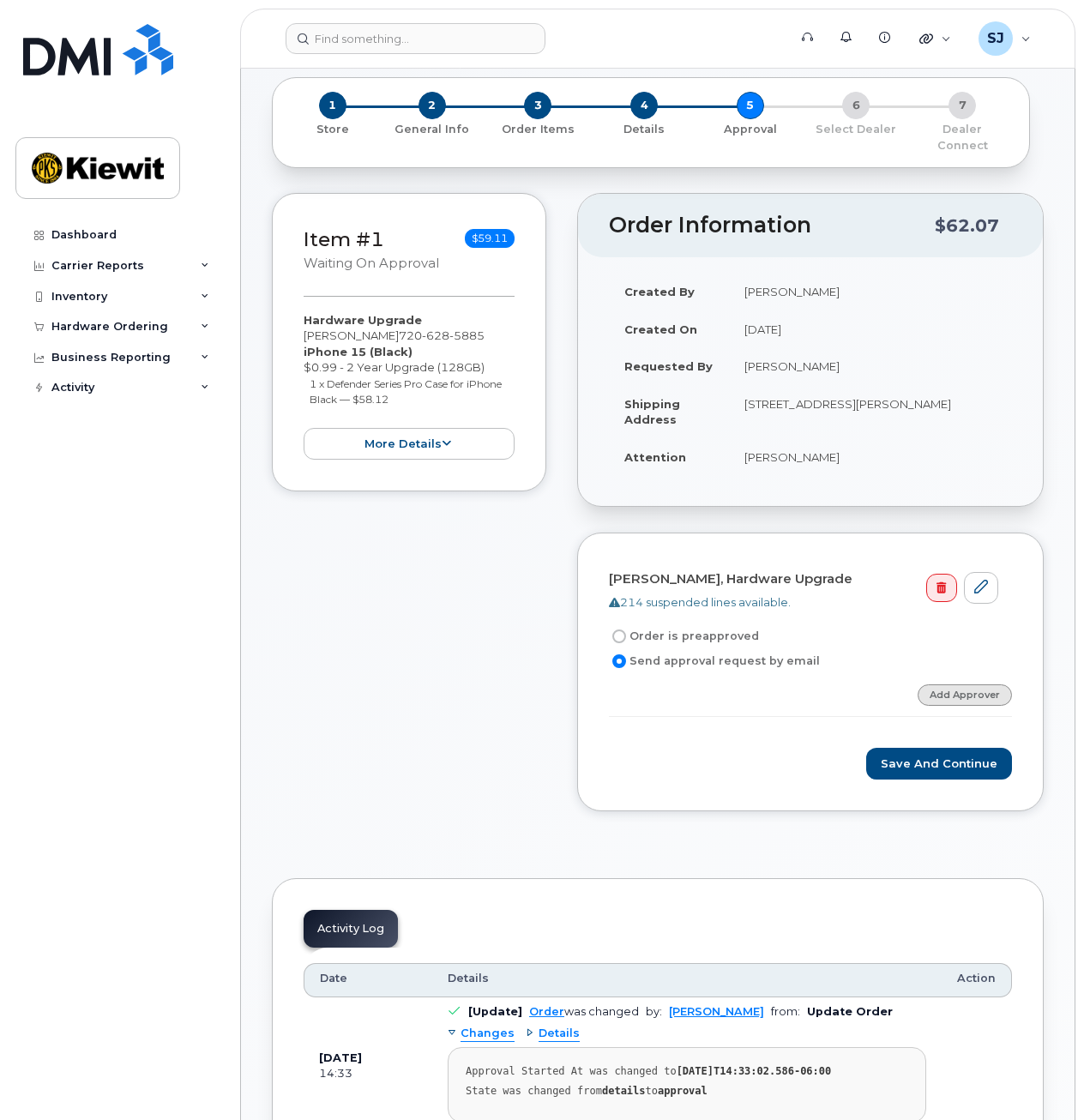
click at [936, 685] on link "Add Approver" at bounding box center [966, 696] width 95 height 22
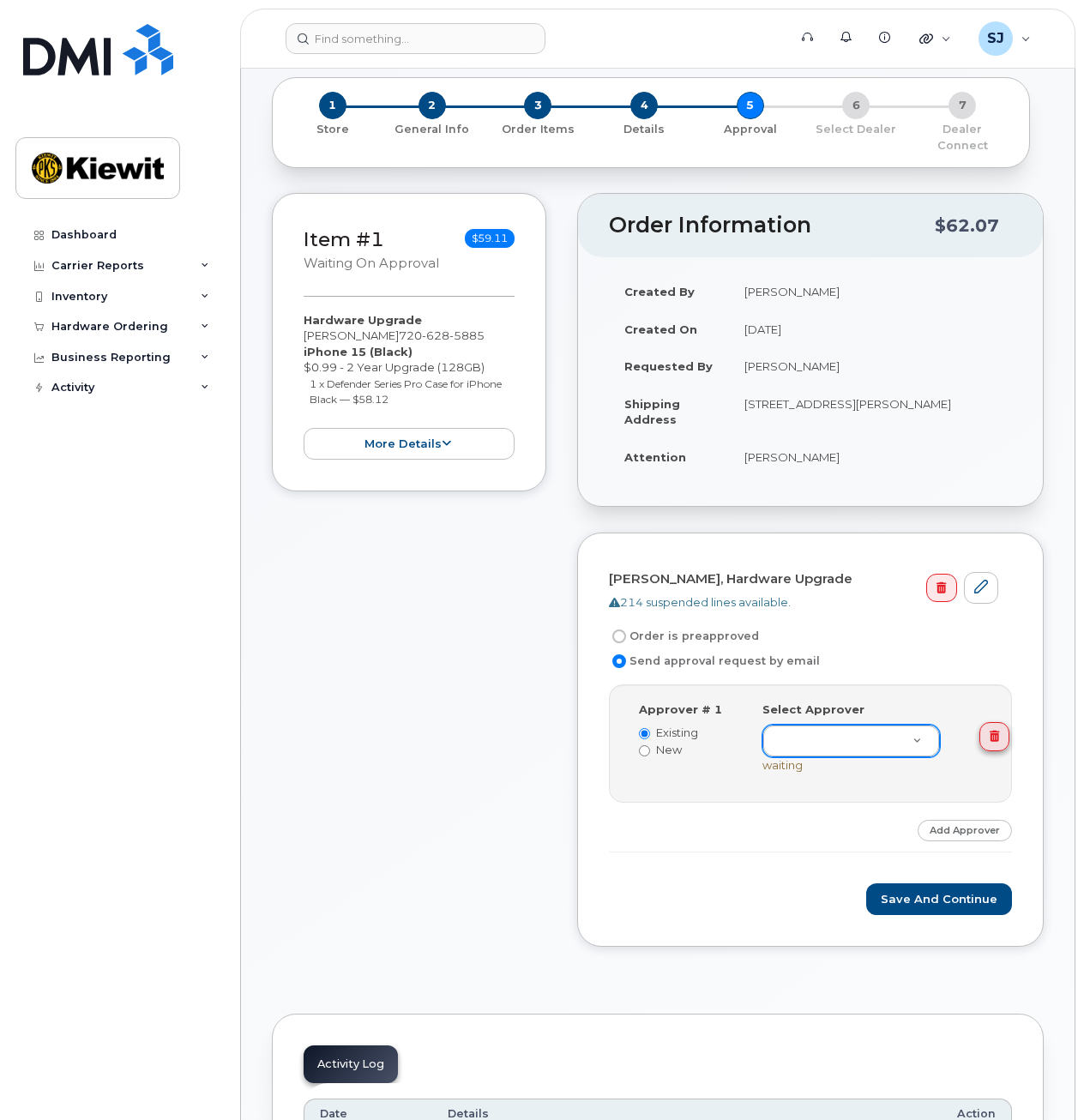
click at [996, 730] on icon at bounding box center [995, 736] width 9 height 11
